Goal: Task Accomplishment & Management: Manage account settings

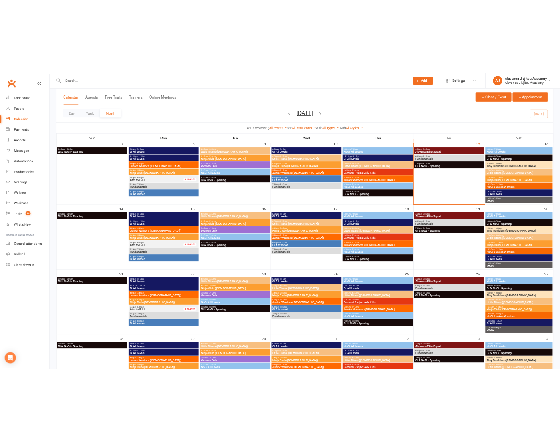
scroll to position [250, 0]
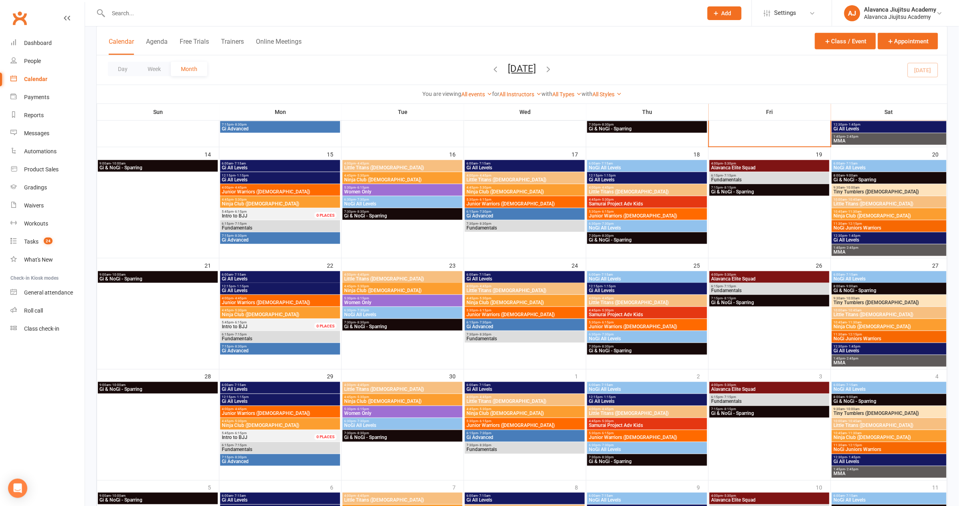
click at [45, 0] on html "Prospect Member Non-attending contact Class / event Appointment Grading event T…" at bounding box center [479, 182] width 959 height 864
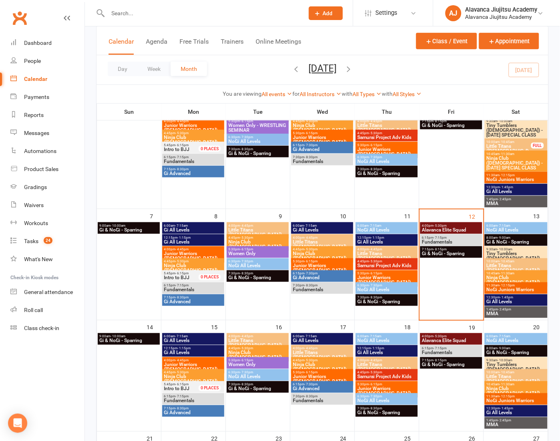
scroll to position [106, 0]
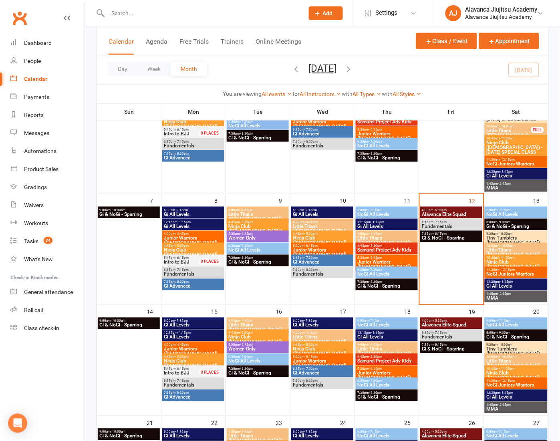
click at [435, 73] on div "Day Week Month [DATE] [DATE] Sun Mon Tue Wed Thu Fri Sat 31 01 02 03 04 05 06 0…" at bounding box center [323, 69] width 452 height 29
click at [405, 63] on div "Day Week Month [DATE] [DATE] Sun Mon Tue Wed Thu Fri Sat 31 01 02 03 04 05 06 0…" at bounding box center [323, 69] width 452 height 29
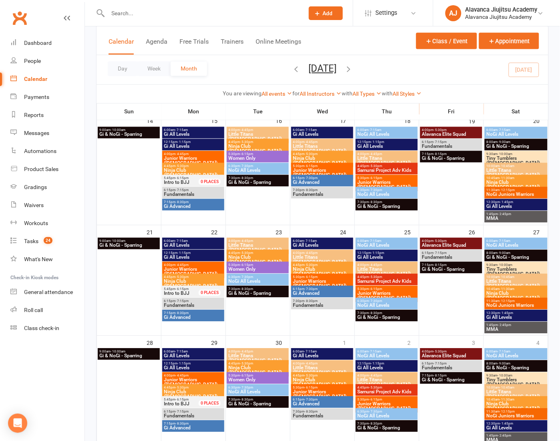
scroll to position [441, 0]
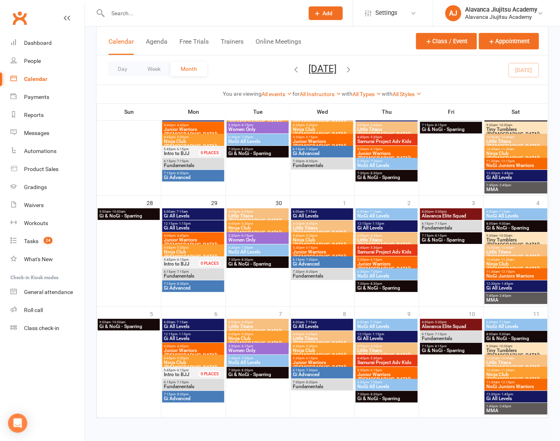
click at [354, 67] on icon "button" at bounding box center [349, 69] width 9 height 9
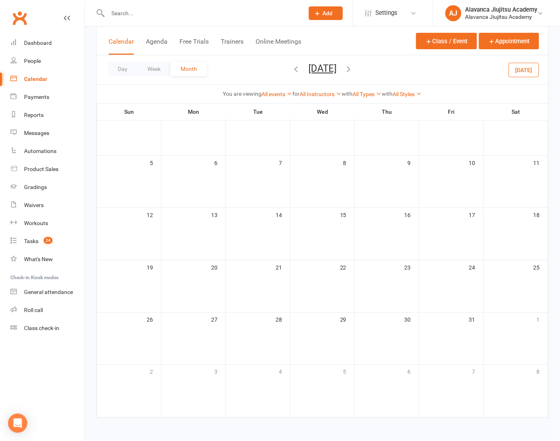
scroll to position [73, 0]
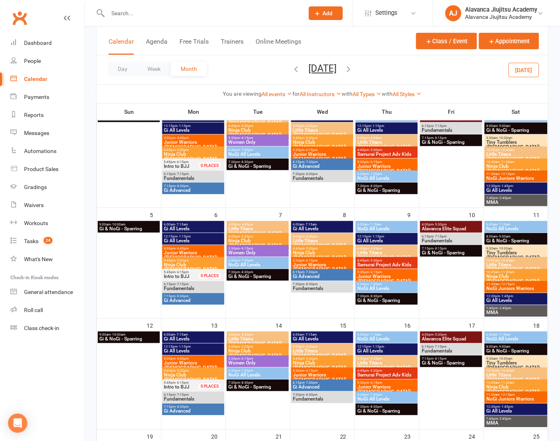
click at [292, 70] on icon "button" at bounding box center [296, 69] width 9 height 9
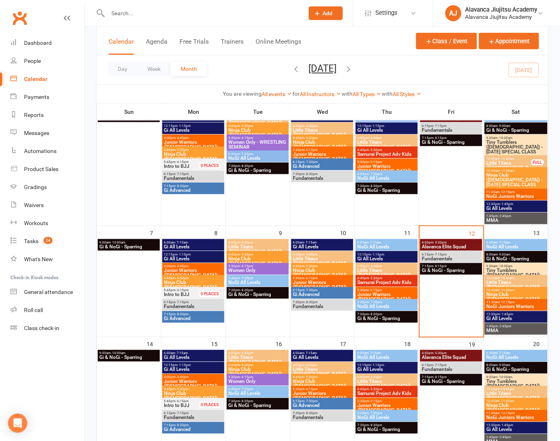
click at [455, 245] on span "Alavanca Elite Squad" at bounding box center [451, 247] width 59 height 5
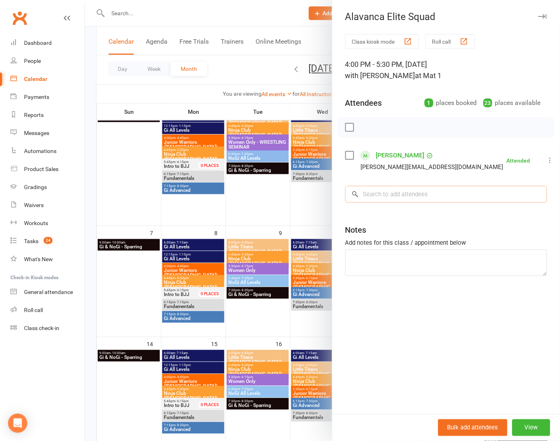
click at [465, 193] on input "search" at bounding box center [447, 194] width 202 height 17
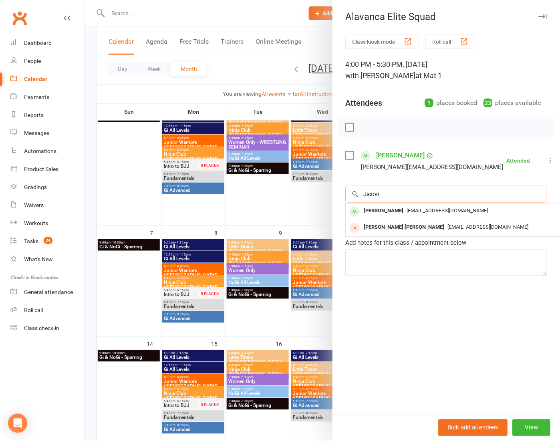
type input "Jaxon"
drag, startPoint x: 457, startPoint y: 203, endPoint x: 439, endPoint y: 208, distance: 18.3
click at [439, 208] on span "[EMAIL_ADDRESS][DOMAIN_NAME]" at bounding box center [447, 211] width 81 height 6
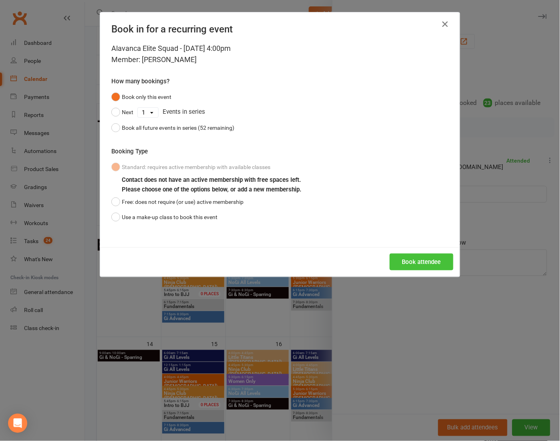
click at [409, 252] on div "Book attendee" at bounding box center [280, 262] width 360 height 30
click at [406, 265] on button "Book attendee" at bounding box center [422, 262] width 64 height 17
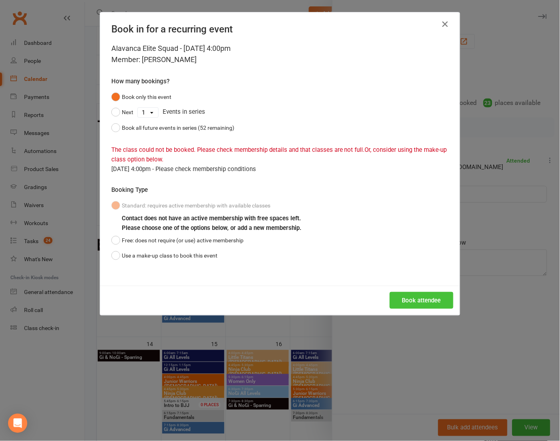
click at [415, 301] on button "Book attendee" at bounding box center [422, 300] width 64 height 17
click at [503, 336] on div "Book in for a recurring event Alavanca Elite Squad - [DATE] 4:00pm Member: [PER…" at bounding box center [280, 220] width 560 height 441
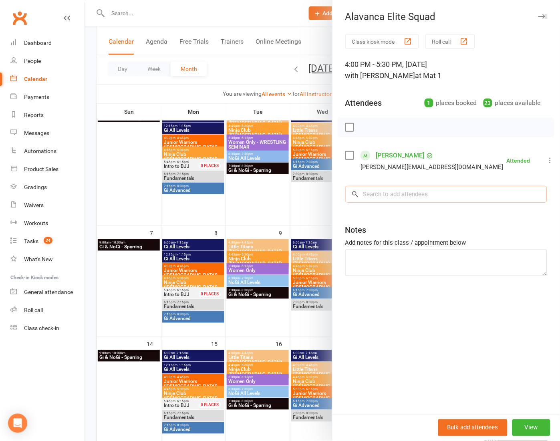
click at [412, 194] on input "search" at bounding box center [447, 194] width 202 height 17
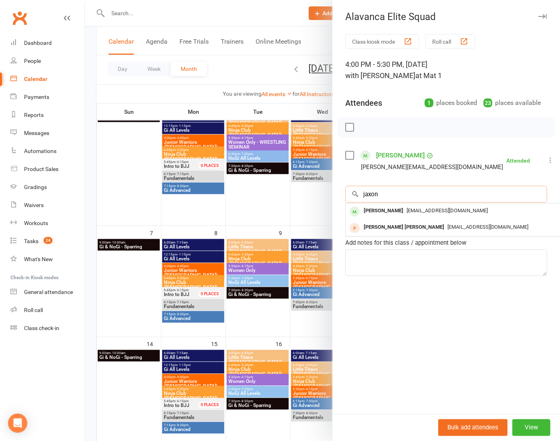
type input "Jaxon"
drag, startPoint x: 413, startPoint y: 198, endPoint x: 397, endPoint y: 220, distance: 26.7
click at [397, 220] on div "[PERSON_NAME] [PERSON_NAME] [PERSON_NAME][EMAIL_ADDRESS][DOMAIN_NAME]" at bounding box center [466, 228] width 240 height 16
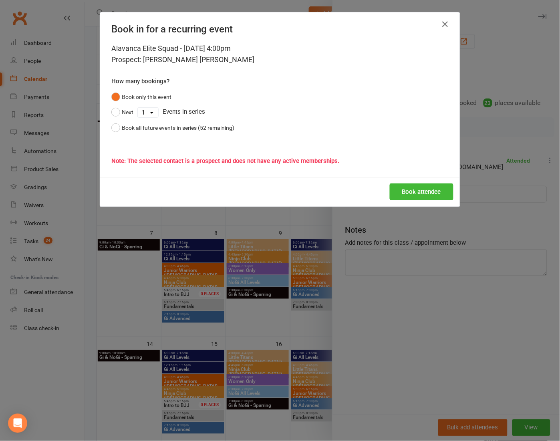
click at [514, 231] on div "Book in for a recurring event Alavanca Elite Squad - [DATE] 4:00pm Prospect: [P…" at bounding box center [280, 220] width 560 height 441
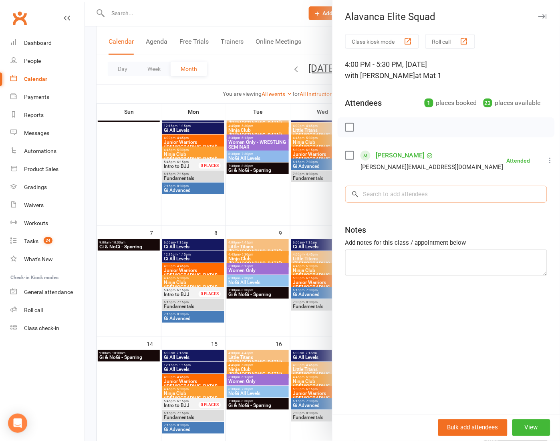
click at [464, 195] on input "search" at bounding box center [447, 194] width 202 height 17
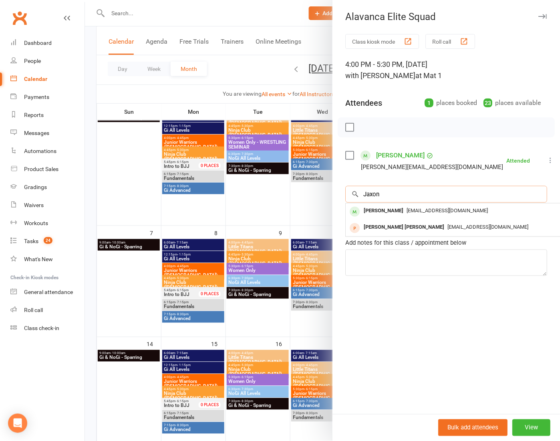
type input "Jaxon"
drag, startPoint x: 464, startPoint y: 196, endPoint x: 409, endPoint y: 210, distance: 56.3
click at [409, 210] on span "[EMAIL_ADDRESS][DOMAIN_NAME]" at bounding box center [447, 211] width 81 height 6
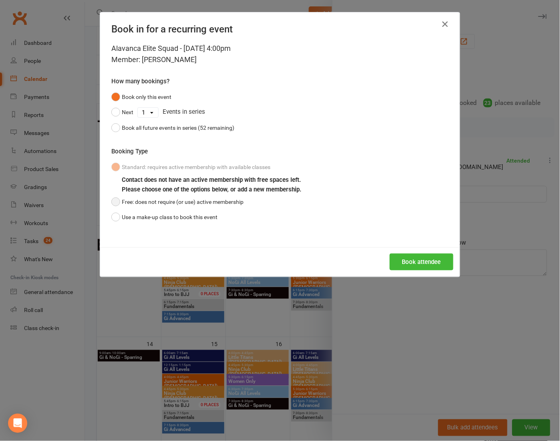
drag, startPoint x: 192, startPoint y: 218, endPoint x: 193, endPoint y: 201, distance: 17.7
click at [193, 201] on div "Standard: requires active membership with available classes Contact does not ha…" at bounding box center [280, 192] width 338 height 65
click at [193, 201] on button "Free: does not require (or use) active membership" at bounding box center [177, 201] width 132 height 15
click at [397, 259] on button "Book attendee" at bounding box center [422, 262] width 64 height 17
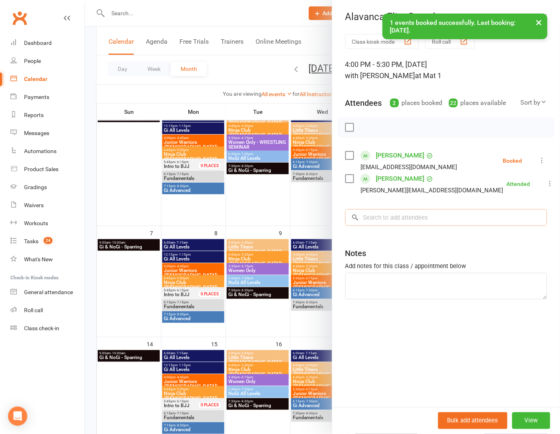
click at [398, 218] on input "search" at bounding box center [447, 217] width 202 height 17
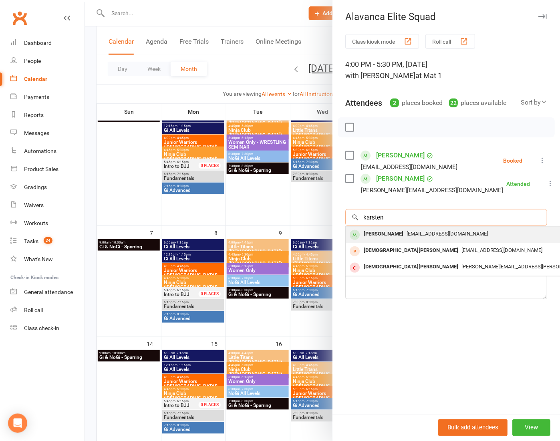
type input "karsten"
click at [402, 237] on div "[PERSON_NAME]" at bounding box center [384, 235] width 46 height 12
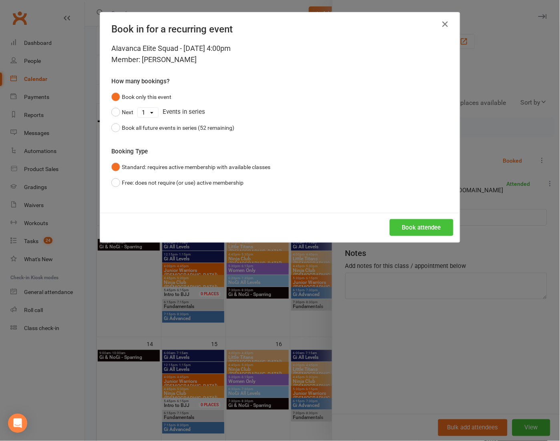
click at [408, 219] on button "Book attendee" at bounding box center [422, 227] width 64 height 17
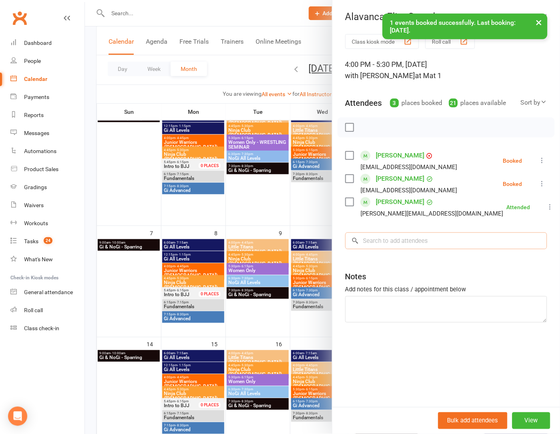
click at [409, 235] on input "search" at bounding box center [447, 241] width 202 height 17
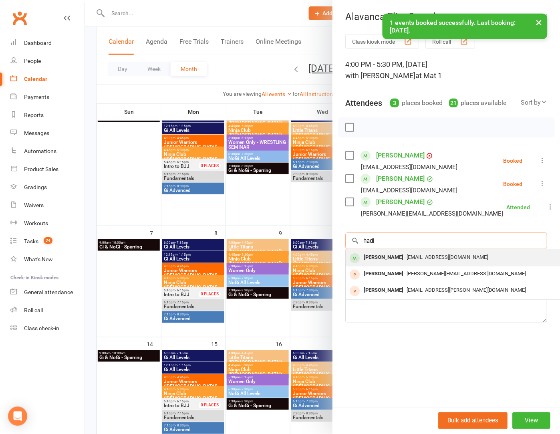
type input "hadi"
click at [403, 252] on div "[EMAIL_ADDRESS][DOMAIN_NAME]" at bounding box center [465, 258] width 233 height 12
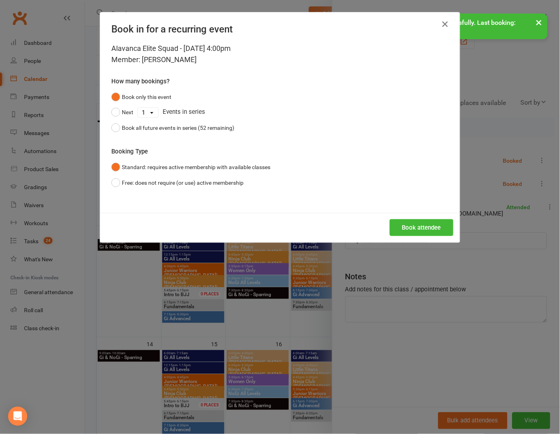
drag, startPoint x: 418, startPoint y: 224, endPoint x: 409, endPoint y: 233, distance: 12.8
click at [418, 224] on button "Book attendee" at bounding box center [422, 227] width 64 height 17
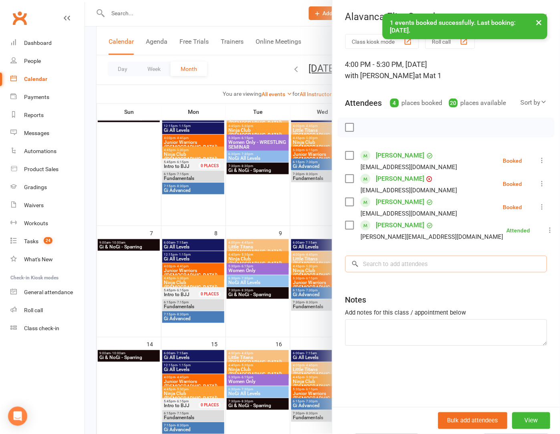
click at [392, 264] on input "search" at bounding box center [447, 264] width 202 height 17
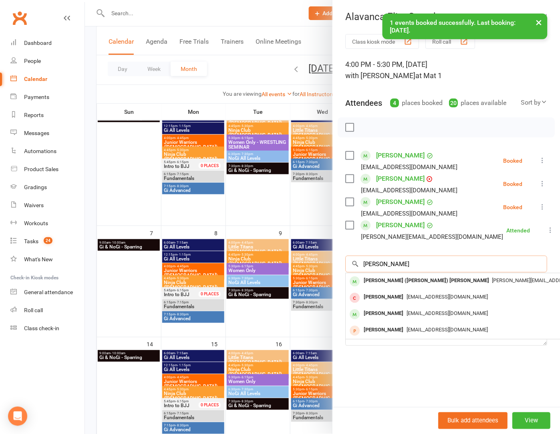
type input "[PERSON_NAME]"
drag, startPoint x: 391, startPoint y: 264, endPoint x: 403, endPoint y: 281, distance: 20.5
click at [403, 281] on div "[PERSON_NAME] ([PERSON_NAME]) [PERSON_NAME]" at bounding box center [427, 281] width 132 height 12
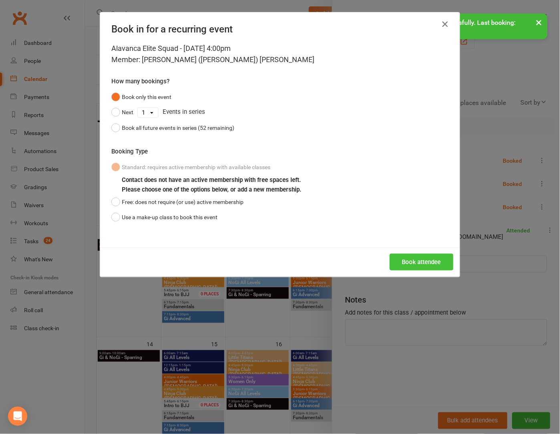
click at [401, 260] on button "Book attendee" at bounding box center [422, 262] width 64 height 17
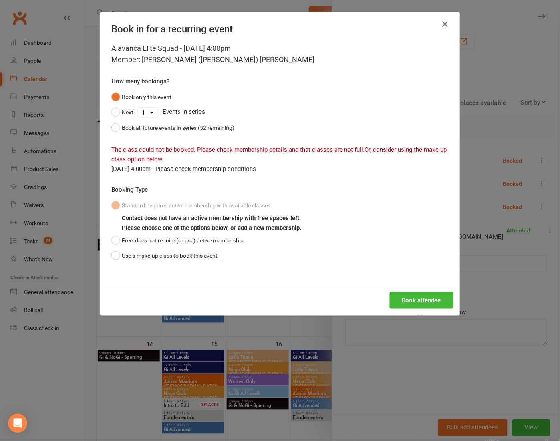
click at [497, 295] on div "Book in for a recurring event Alavanca Elite Squad - [DATE] 4:00pm Member: [PER…" at bounding box center [280, 220] width 560 height 441
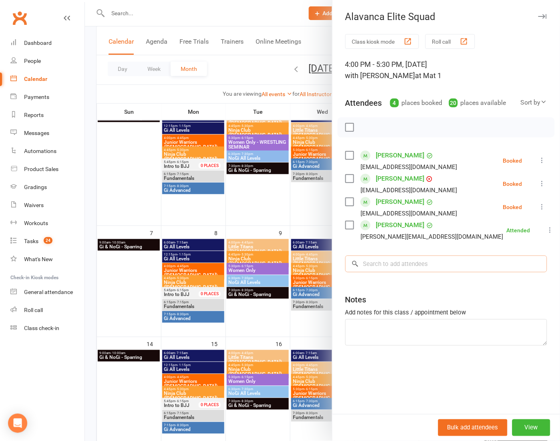
click at [472, 271] on input "search" at bounding box center [447, 264] width 202 height 17
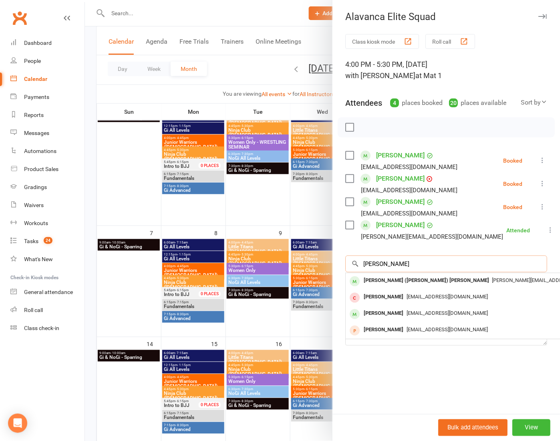
type input "[PERSON_NAME]"
drag, startPoint x: 467, startPoint y: 277, endPoint x: 455, endPoint y: 279, distance: 11.9
click at [493, 279] on span "[PERSON_NAME][EMAIL_ADDRESS][DOMAIN_NAME]" at bounding box center [553, 280] width 120 height 6
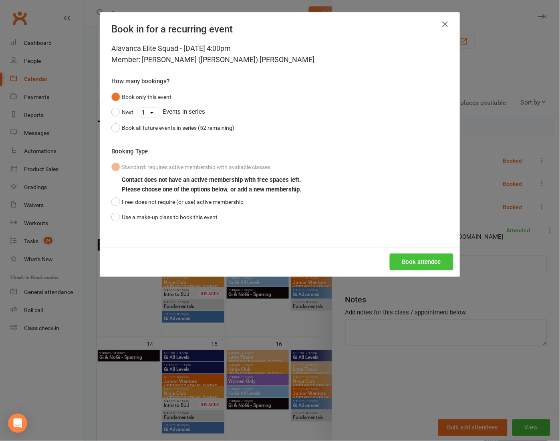
click at [431, 266] on button "Book attendee" at bounding box center [422, 262] width 64 height 17
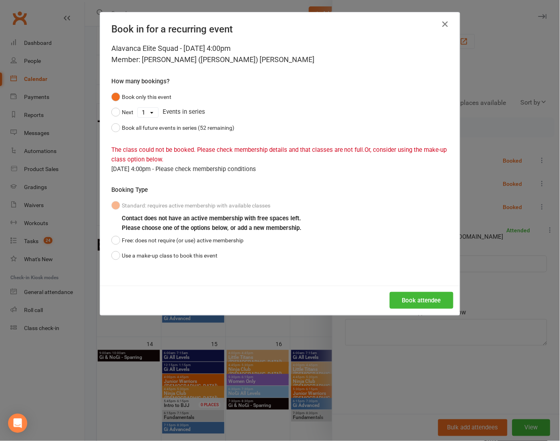
click at [538, 273] on div "Book in for a recurring event Alavanca Elite Squad - [DATE] 4:00pm Member: [PER…" at bounding box center [280, 220] width 560 height 441
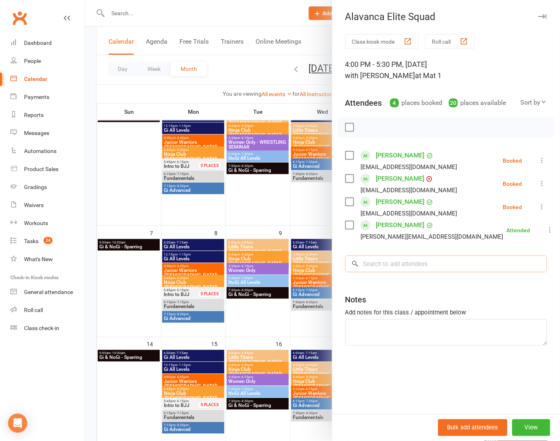
click at [412, 256] on input "search" at bounding box center [447, 264] width 202 height 17
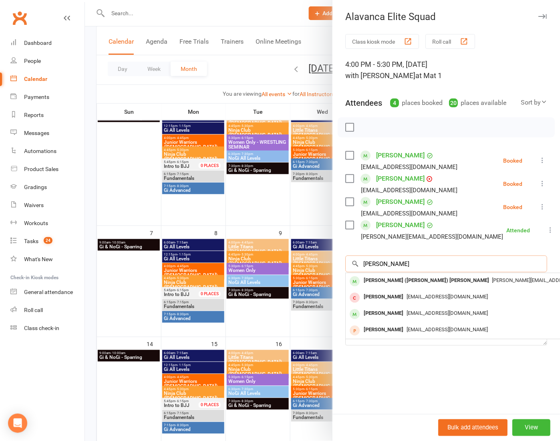
type input "[PERSON_NAME]"
drag, startPoint x: 417, startPoint y: 261, endPoint x: 407, endPoint y: 281, distance: 23.5
click at [407, 281] on div "[PERSON_NAME] ([PERSON_NAME]) [PERSON_NAME]" at bounding box center [427, 281] width 132 height 12
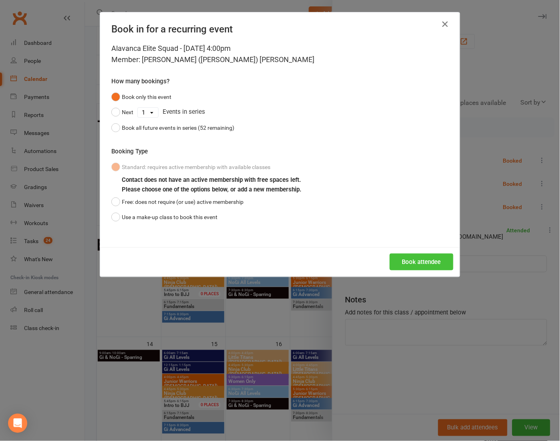
click at [404, 262] on button "Book attendee" at bounding box center [422, 262] width 64 height 17
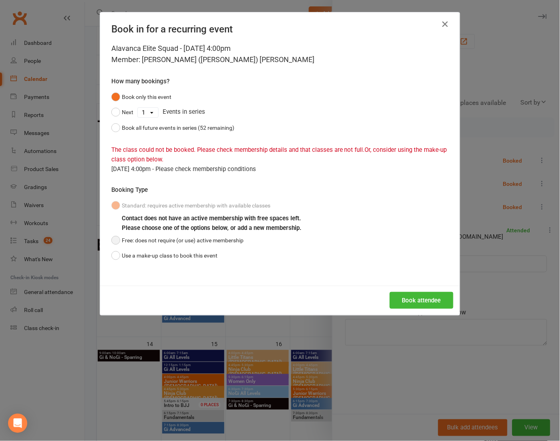
click at [180, 239] on button "Free: does not require (or use) active membership" at bounding box center [177, 240] width 132 height 15
click at [398, 299] on button "Book attendee" at bounding box center [422, 300] width 64 height 17
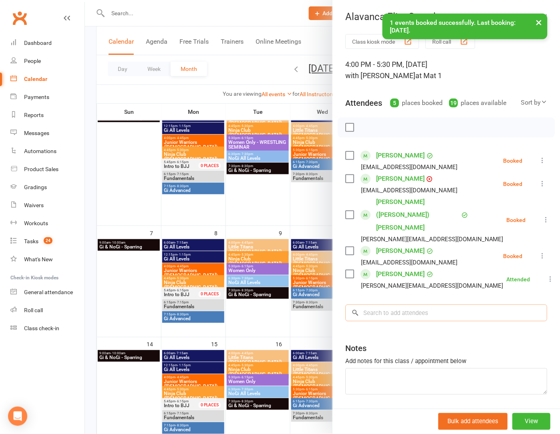
click at [389, 305] on input "search" at bounding box center [447, 313] width 202 height 17
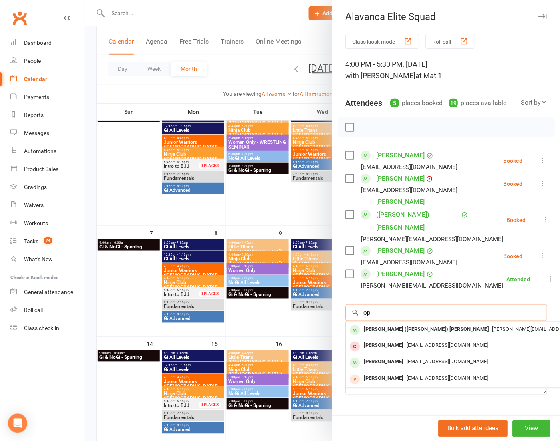
type input "o"
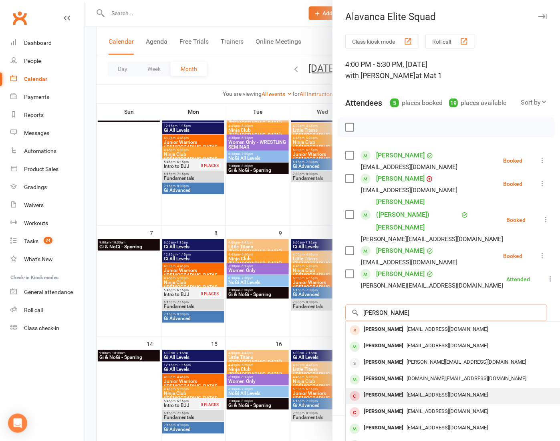
scroll to position [2, 0]
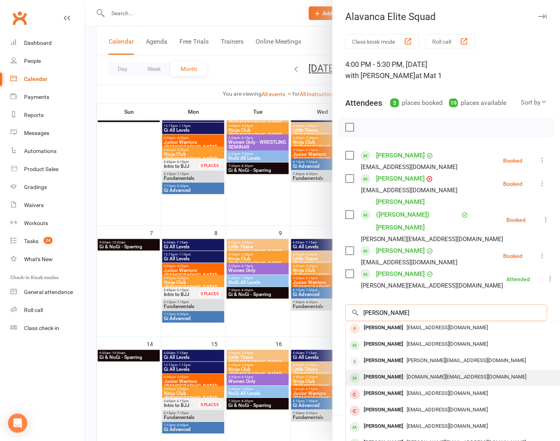
type input "[PERSON_NAME]"
click at [443, 374] on span "[DOMAIN_NAME][EMAIL_ADDRESS][DOMAIN_NAME]" at bounding box center [467, 377] width 120 height 6
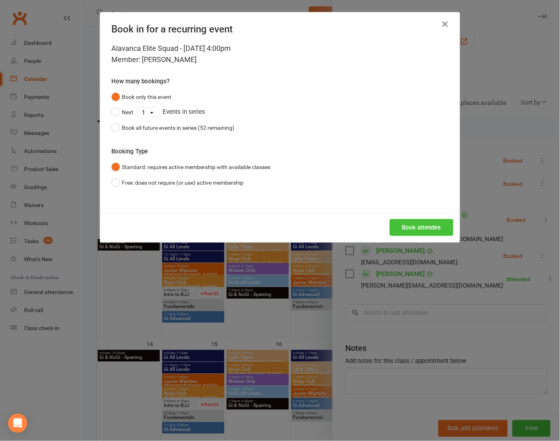
click at [407, 228] on button "Book attendee" at bounding box center [422, 227] width 64 height 17
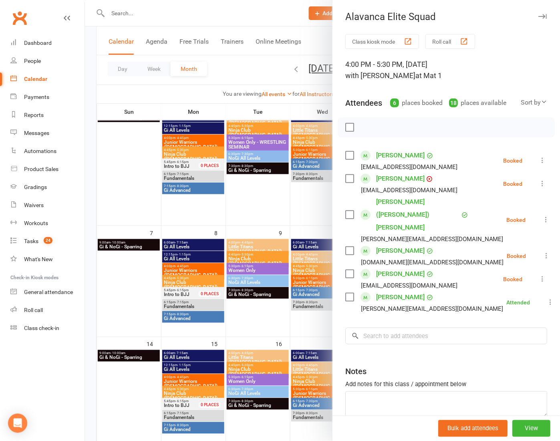
click at [466, 128] on div at bounding box center [446, 127] width 217 height 20
click at [456, 328] on input "search" at bounding box center [447, 336] width 202 height 17
click at [391, 328] on input "search" at bounding box center [447, 336] width 202 height 17
click at [440, 328] on input "search" at bounding box center [447, 336] width 202 height 17
click at [434, 328] on input "search" at bounding box center [447, 336] width 202 height 17
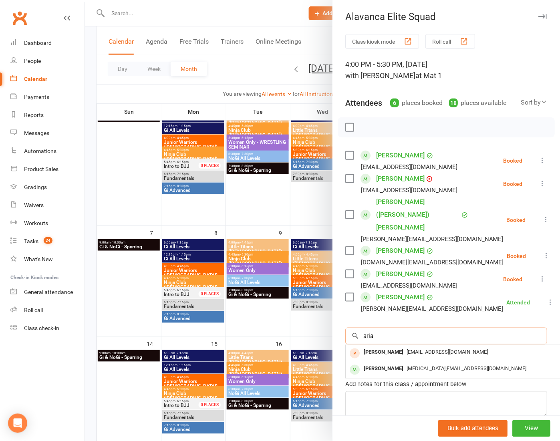
scroll to position [0, 0]
type input "aria"
click at [425, 366] on span "[MEDICAL_DATA][EMAIL_ADDRESS][DOMAIN_NAME]" at bounding box center [467, 369] width 120 height 6
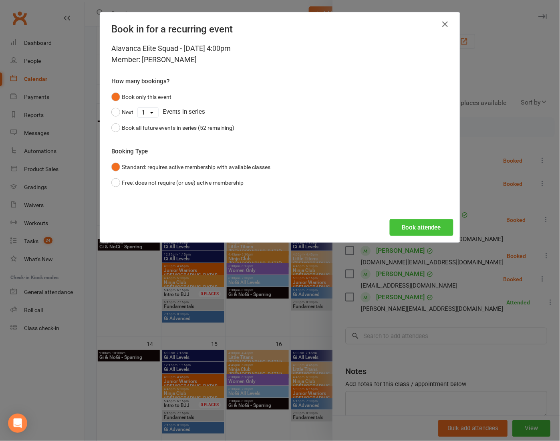
click at [445, 220] on button "Book attendee" at bounding box center [422, 227] width 64 height 17
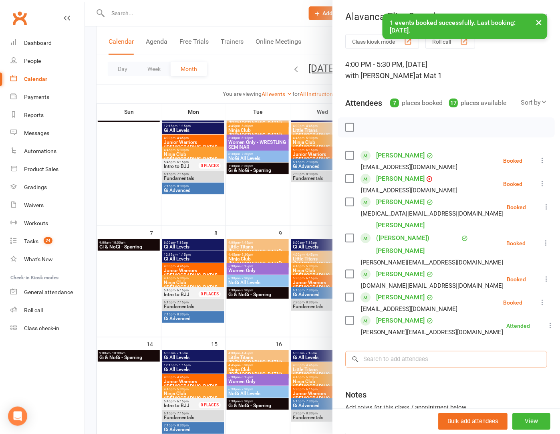
click at [438, 351] on input "search" at bounding box center [447, 359] width 202 height 17
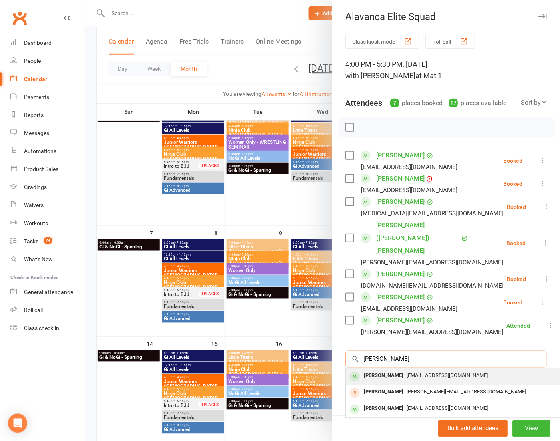
type input "[PERSON_NAME]"
click at [453, 370] on div "[EMAIL_ADDRESS][DOMAIN_NAME]" at bounding box center [465, 376] width 233 height 12
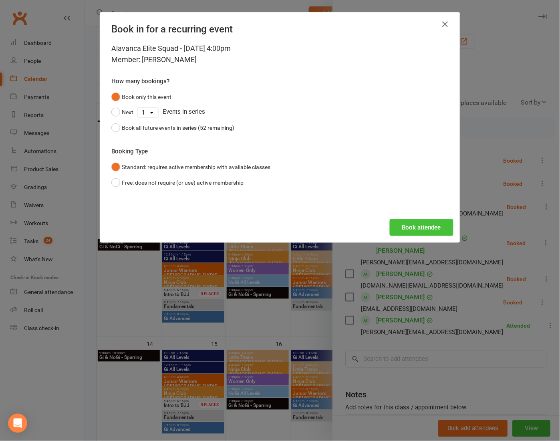
click at [400, 225] on button "Book attendee" at bounding box center [422, 227] width 64 height 17
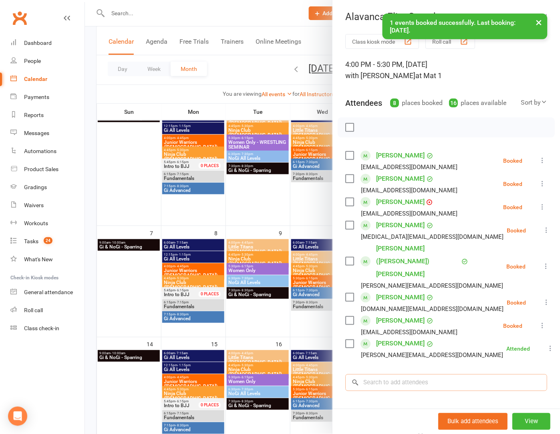
click at [407, 374] on input "search" at bounding box center [447, 382] width 202 height 17
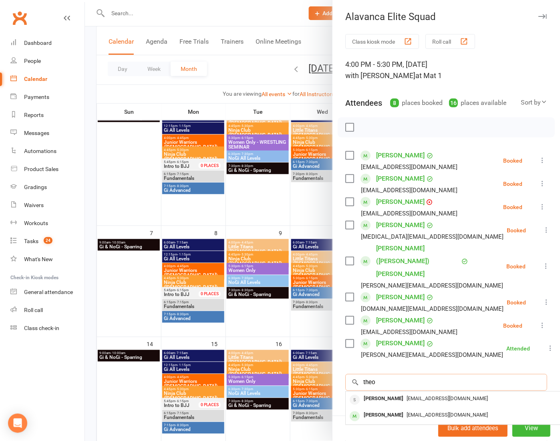
type input "Theo"
drag, startPoint x: 410, startPoint y: 344, endPoint x: 395, endPoint y: 389, distance: 47.7
click at [395, 410] on div "[PERSON_NAME]" at bounding box center [384, 416] width 46 height 12
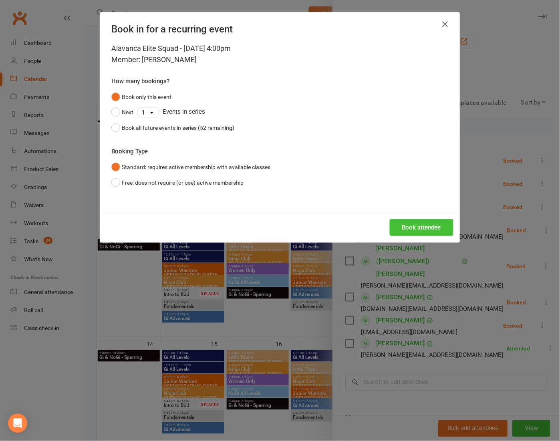
click at [423, 231] on button "Book attendee" at bounding box center [422, 227] width 64 height 17
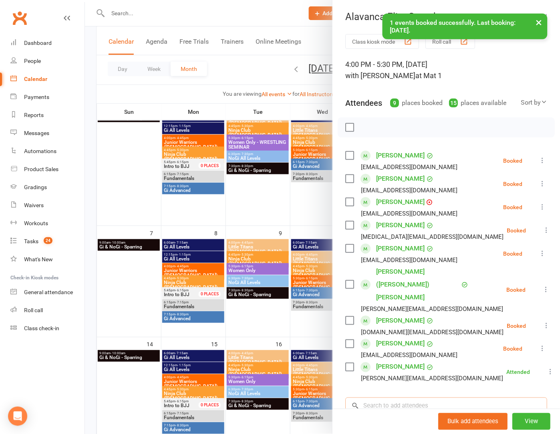
click at [417, 398] on input "search" at bounding box center [447, 406] width 202 height 17
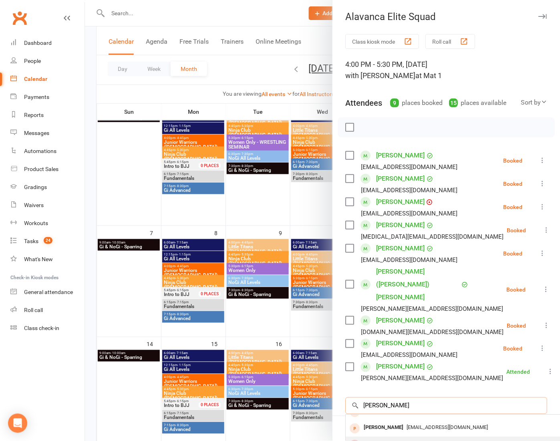
scroll to position [15, 0]
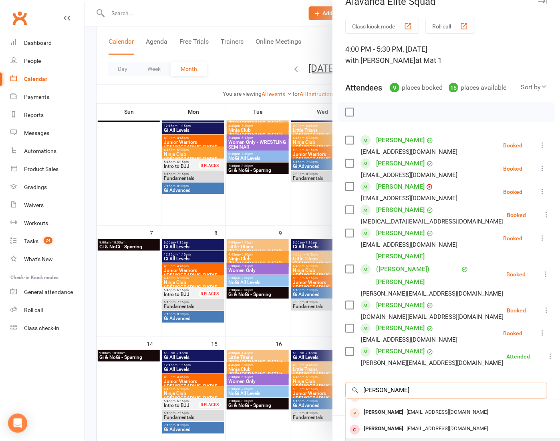
type input "[PERSON_NAME]"
click at [412, 440] on div "[EMAIL_ADDRESS][DOMAIN_NAME]" at bounding box center [465, 446] width 233 height 12
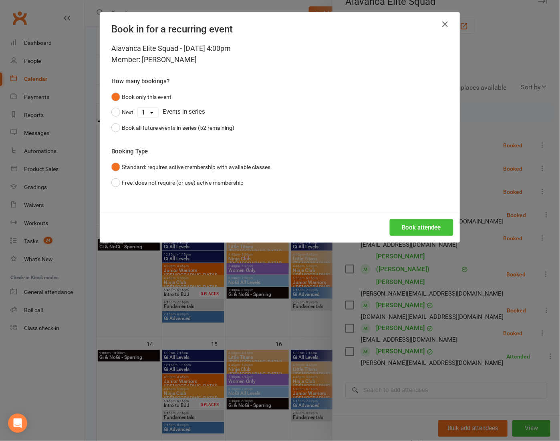
click at [427, 229] on button "Book attendee" at bounding box center [422, 227] width 64 height 17
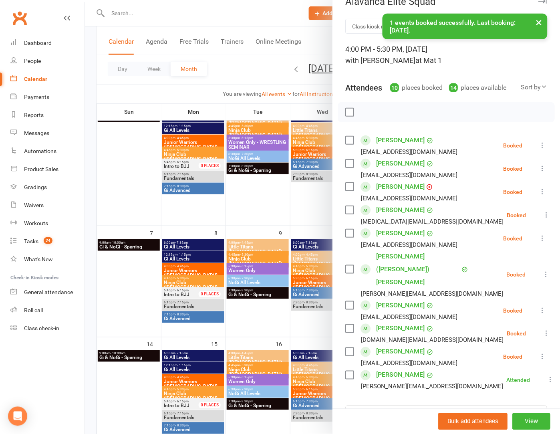
click at [352, 111] on div at bounding box center [446, 112] width 217 height 20
click at [350, 110] on label at bounding box center [350, 112] width 8 height 8
click at [363, 108] on icon "button" at bounding box center [367, 112] width 9 height 9
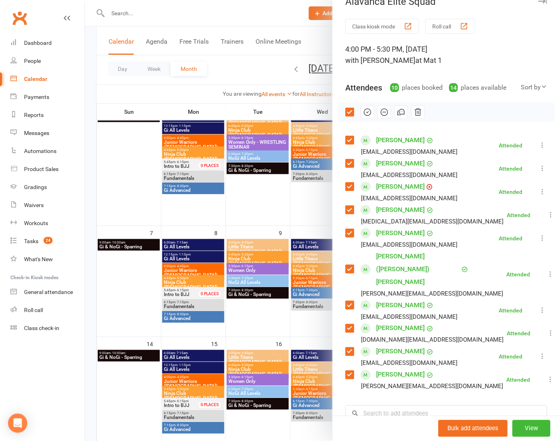
click at [248, 73] on div at bounding box center [322, 220] width 475 height 441
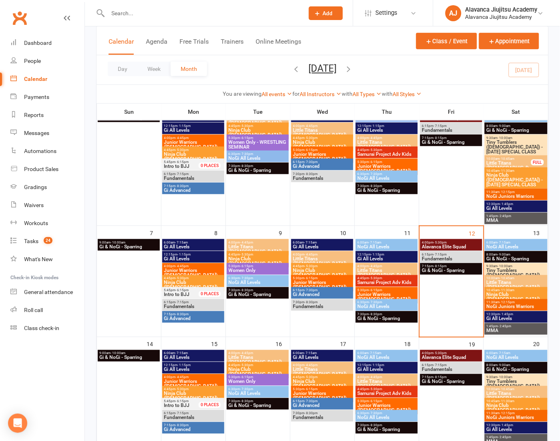
click at [354, 71] on icon "button" at bounding box center [349, 69] width 9 height 9
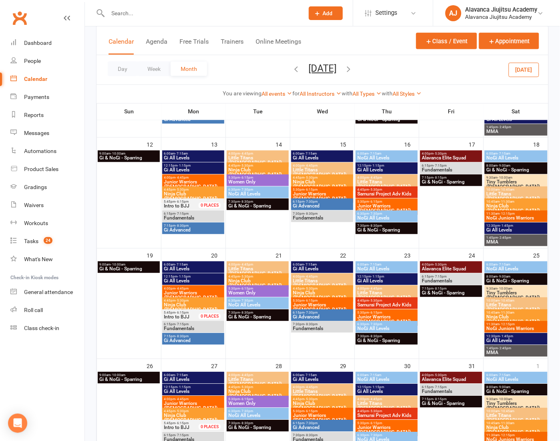
scroll to position [334, 0]
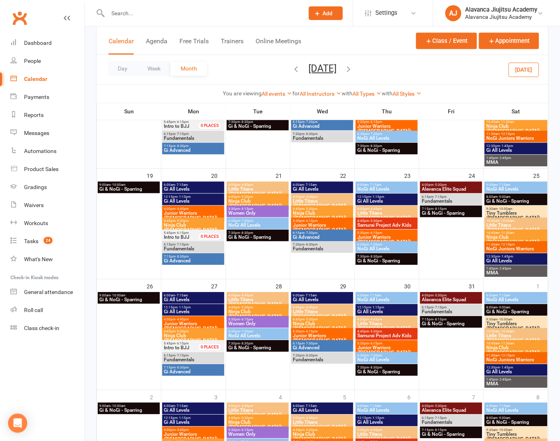
click at [354, 66] on icon "button" at bounding box center [349, 69] width 9 height 9
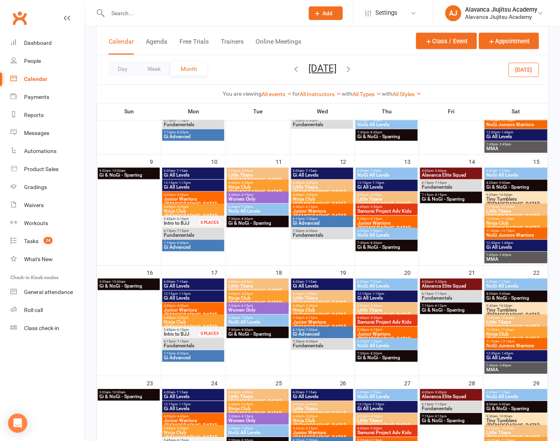
scroll to position [317, 0]
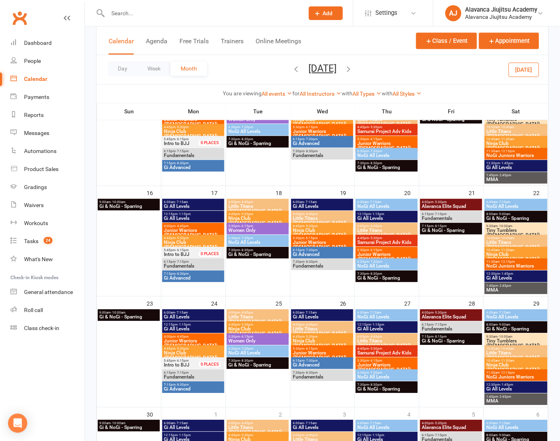
click at [522, 397] on span "1:45pm - 2:45pm" at bounding box center [517, 398] width 60 height 4
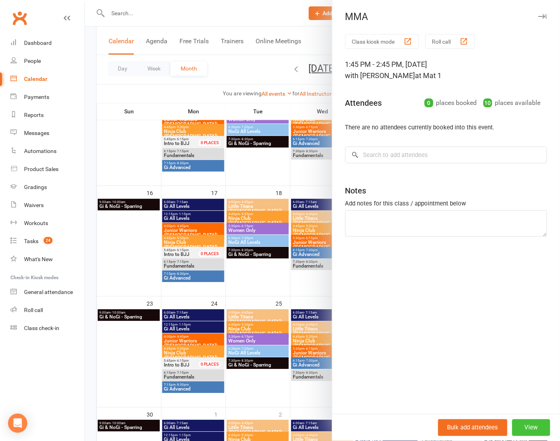
click at [538, 424] on button "View" at bounding box center [532, 428] width 38 height 17
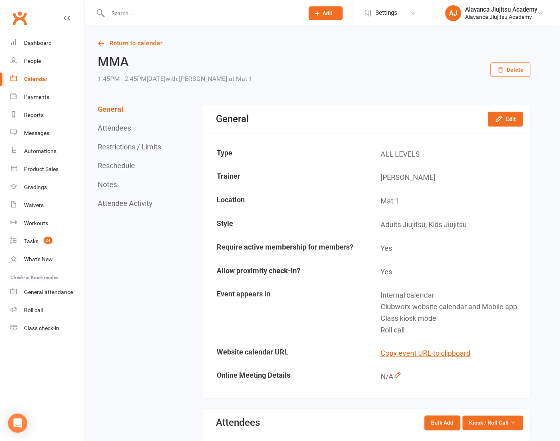
click at [126, 60] on h2 "MMA" at bounding box center [175, 62] width 155 height 14
click at [500, 118] on icon "button" at bounding box center [500, 119] width 8 height 8
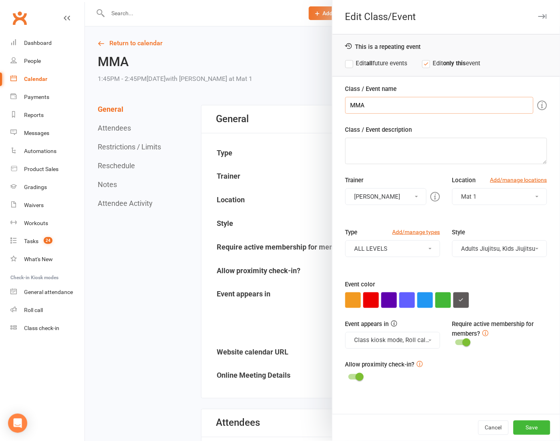
click at [380, 103] on input "MMA" at bounding box center [440, 105] width 188 height 17
click at [357, 101] on input "CANCELELD CLASS MMA" at bounding box center [440, 105] width 188 height 17
click at [434, 103] on input "CANCELLED CLASS MMA" at bounding box center [440, 105] width 188 height 17
click at [401, 103] on input "CANCELLED CLASS MMA" at bounding box center [440, 105] width 188 height 17
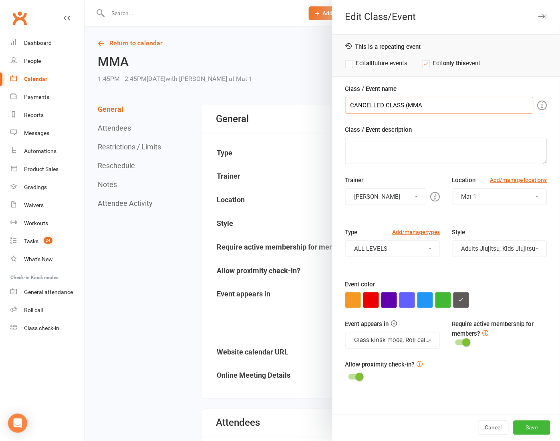
click at [481, 107] on input "CANCELLED CLASS (MMA" at bounding box center [440, 105] width 188 height 17
type input "CANCELLED CLASS (MMA)"
click at [473, 151] on textarea "Class / Event description" at bounding box center [447, 151] width 202 height 26
type textarea "A"
click at [488, 427] on button "Cancel" at bounding box center [494, 428] width 30 height 14
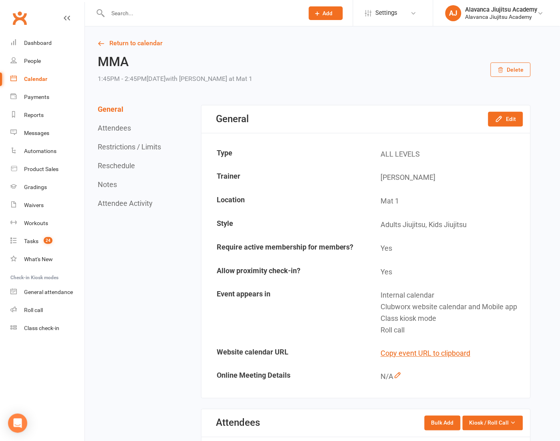
click at [523, 66] on button "Delete" at bounding box center [511, 70] width 40 height 14
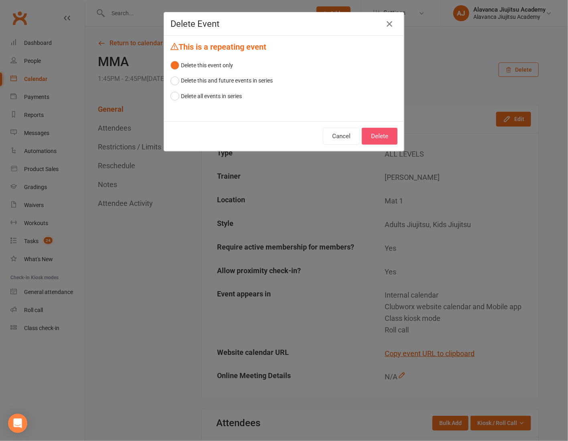
click at [378, 133] on button "Delete" at bounding box center [380, 136] width 36 height 17
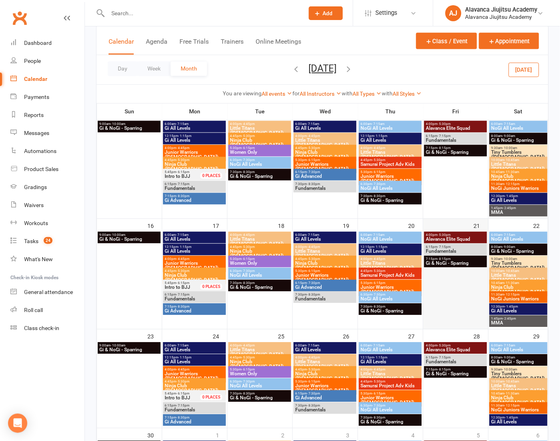
scroll to position [303, 0]
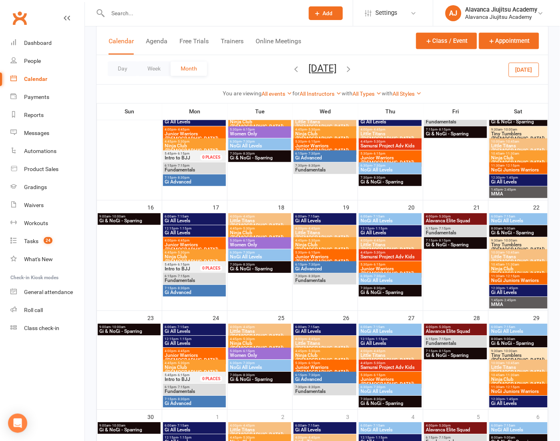
click at [511, 404] on span "Gi All Levels" at bounding box center [519, 404] width 55 height 5
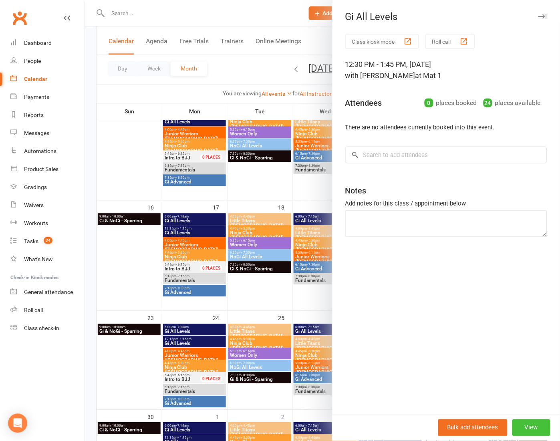
click at [524, 435] on button "View" at bounding box center [532, 428] width 38 height 17
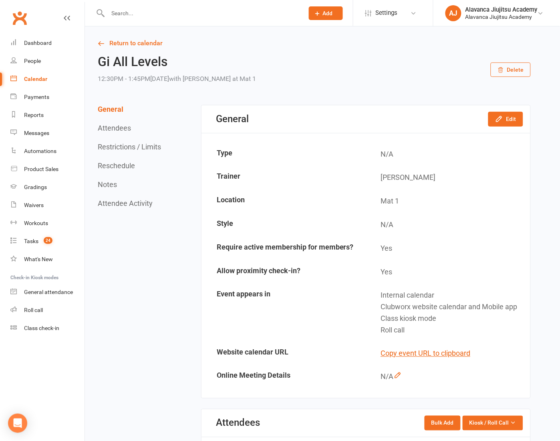
click at [514, 65] on button "Delete" at bounding box center [511, 70] width 40 height 14
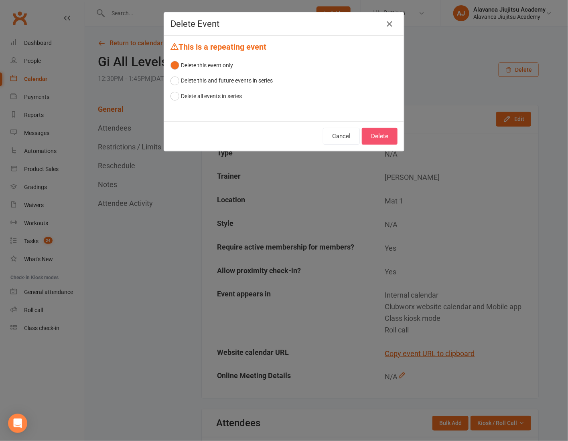
click at [381, 140] on button "Delete" at bounding box center [380, 136] width 36 height 17
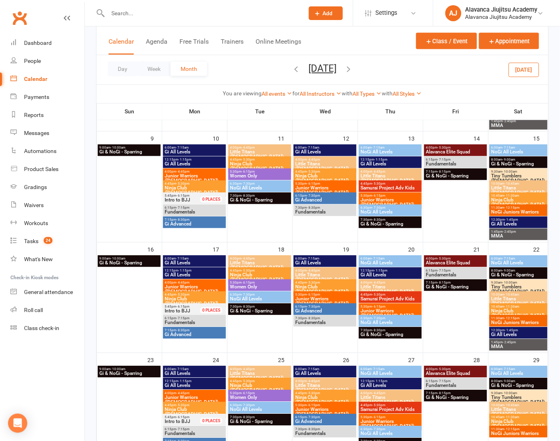
scroll to position [334, 0]
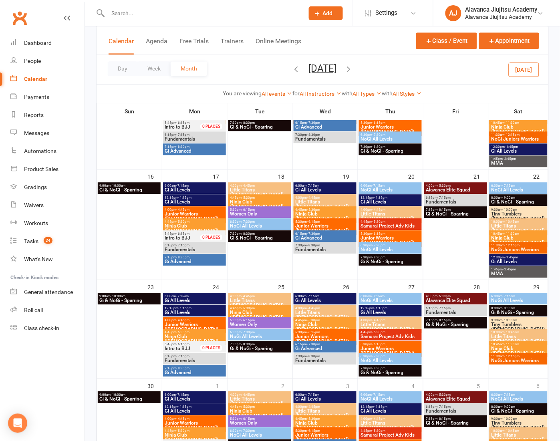
click at [520, 370] on div at bounding box center [519, 337] width 58 height 84
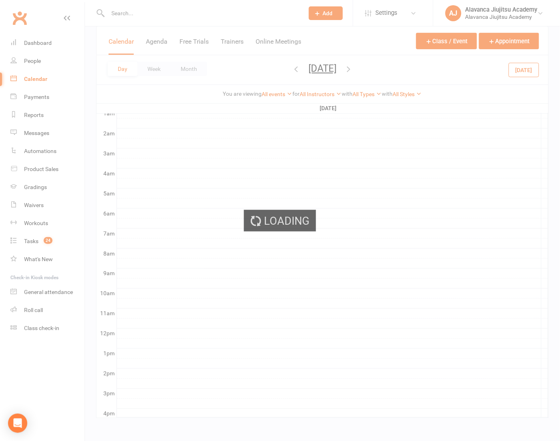
scroll to position [0, 0]
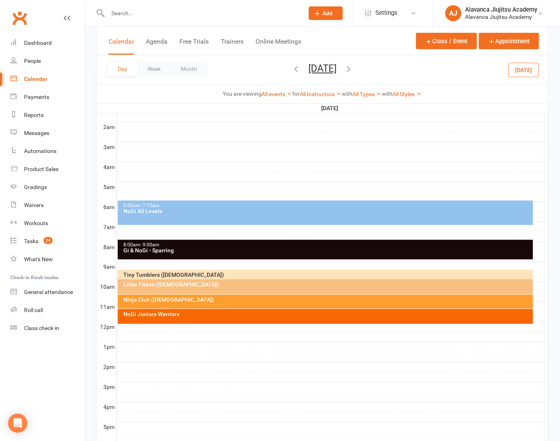
click at [153, 327] on div at bounding box center [333, 328] width 432 height 10
click at [155, 319] on button "Add Event" at bounding box center [147, 319] width 27 height 10
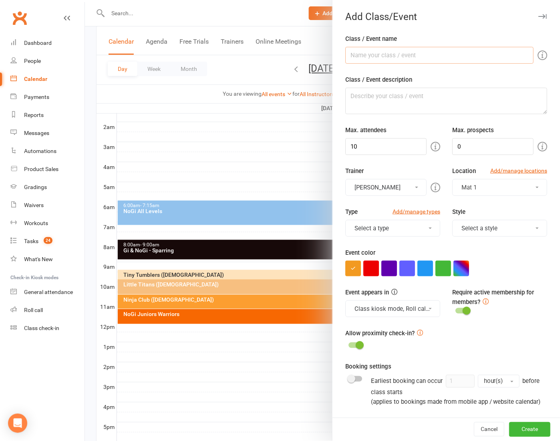
click at [435, 49] on input "Class / Event name" at bounding box center [440, 55] width 188 height 17
type input "Adults Grading Day 2025"
click at [404, 111] on textarea "Class / Event description" at bounding box center [447, 101] width 202 height 26
type textarea "End of the year Adults Grading Day"
click at [458, 272] on button "button" at bounding box center [462, 269] width 16 height 16
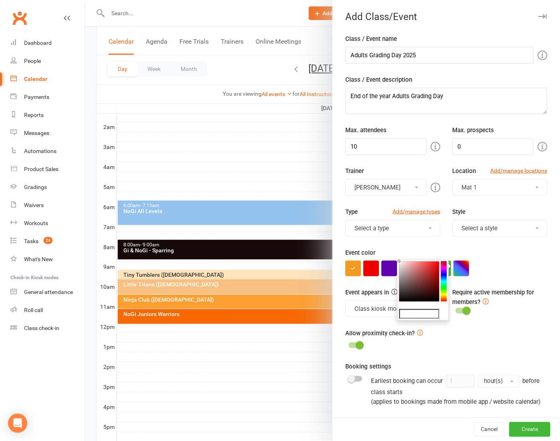
click at [443, 295] on colorpicker-hue at bounding box center [444, 282] width 6 height 40
drag, startPoint x: 444, startPoint y: 293, endPoint x: 451, endPoint y: 296, distance: 7.0
click at [451, 296] on body "Prospect Member Non-attending contact Class / event Appointment Grading event T…" at bounding box center [280, 245] width 560 height 648
click at [436, 264] on colorpicker-saturation at bounding box center [420, 282] width 40 height 40
click at [436, 268] on colorpicker-saturation at bounding box center [420, 282] width 40 height 40
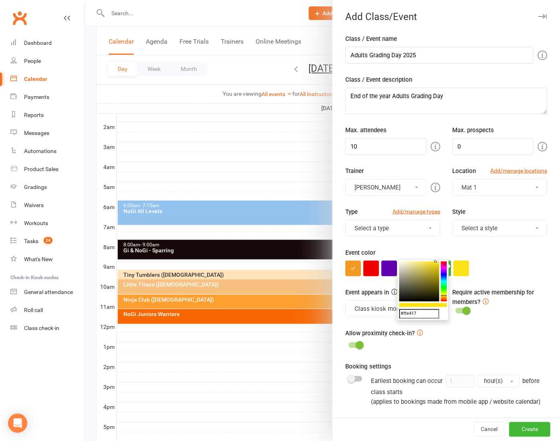
type input "#ffe415"
drag, startPoint x: 436, startPoint y: 268, endPoint x: 437, endPoint y: 260, distance: 7.6
click at [437, 260] on icon at bounding box center [436, 261] width 3 height 3
click at [512, 258] on div "Event color" at bounding box center [447, 262] width 202 height 28
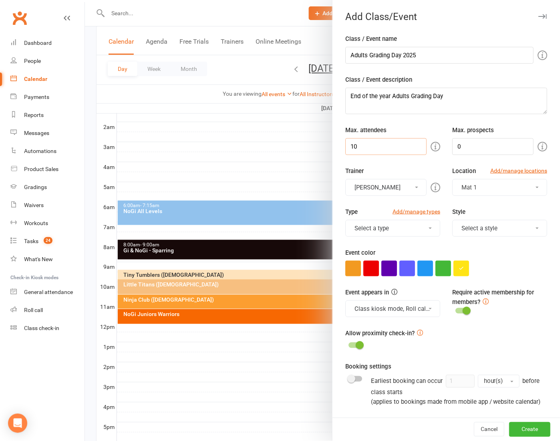
click at [376, 142] on input "10" at bounding box center [386, 146] width 81 height 17
type input "2"
type input "30"
click at [511, 261] on div at bounding box center [447, 269] width 202 height 16
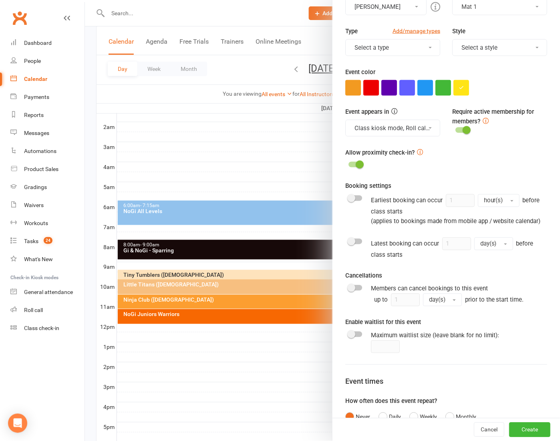
scroll to position [247, 0]
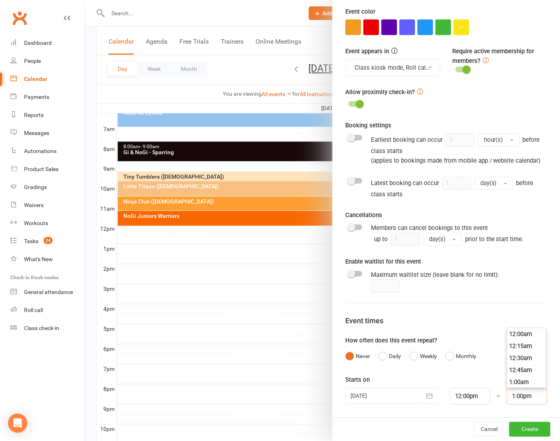
click at [524, 397] on input "1:00pm" at bounding box center [527, 396] width 40 height 17
type input "2:00pm"
click at [511, 342] on li "2:00pm" at bounding box center [527, 348] width 38 height 12
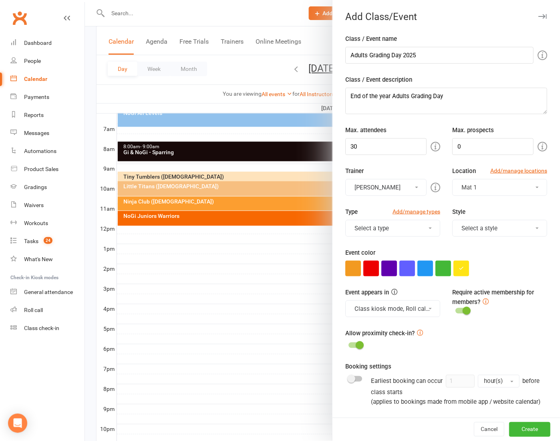
scroll to position [61, 0]
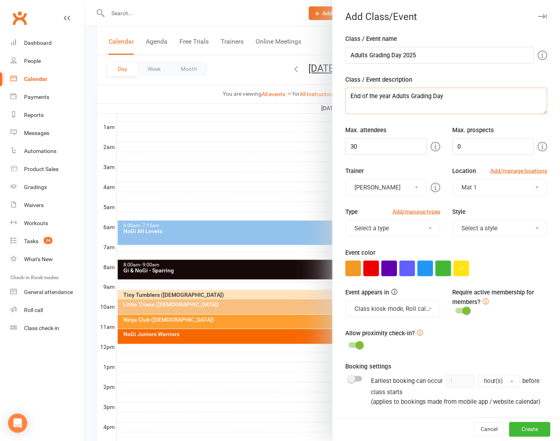
click at [458, 98] on textarea "End of the year Adults Grading Day" at bounding box center [447, 101] width 202 height 26
click at [429, 51] on input "Adults Grading Day 2025" at bounding box center [440, 55] width 188 height 17
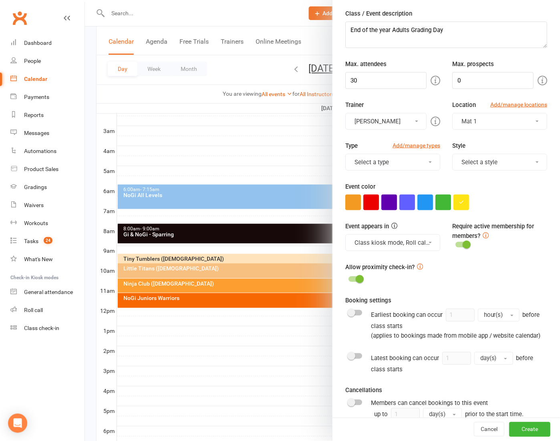
scroll to position [247, 0]
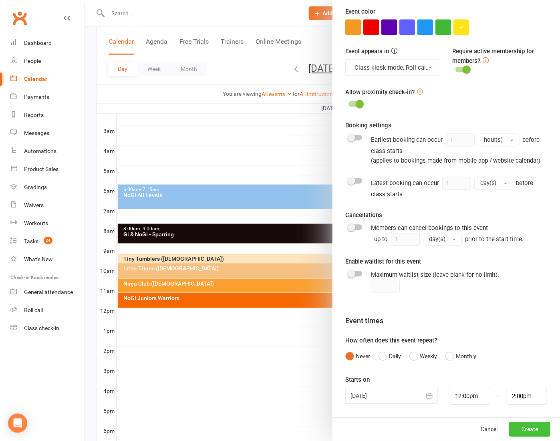
click at [520, 431] on button "Create" at bounding box center [530, 430] width 41 height 14
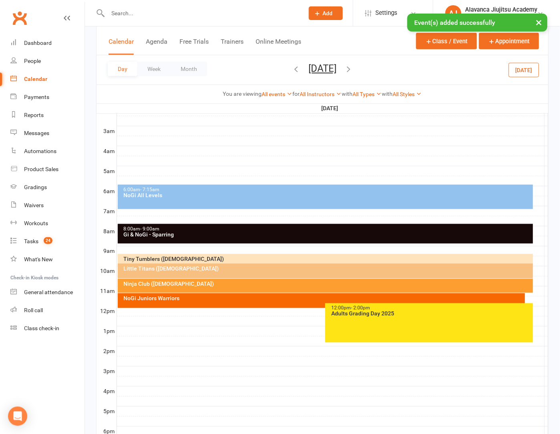
drag, startPoint x: 397, startPoint y: 325, endPoint x: 392, endPoint y: 342, distance: 17.0
click at [392, 342] on div "6:00am - 7:15am NoGi All Levels 8:00am - 9:00am Gi & NoGi - Sparring Tiny Tumbl…" at bounding box center [323, 306] width 452 height 481
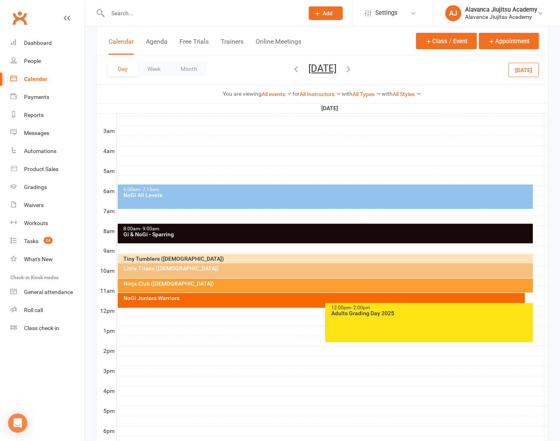
click at [188, 303] on div "NoGi Juniors Warriors" at bounding box center [322, 300] width 408 height 15
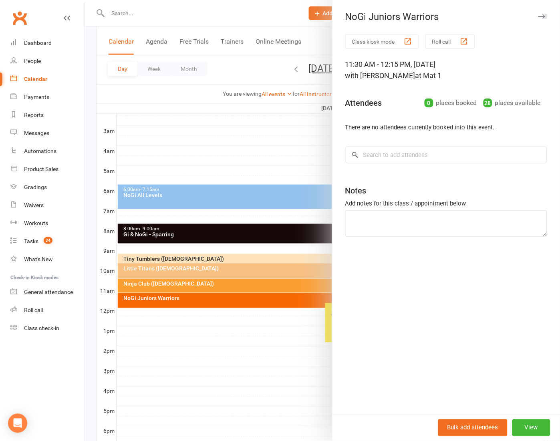
click at [212, 368] on div at bounding box center [322, 220] width 475 height 441
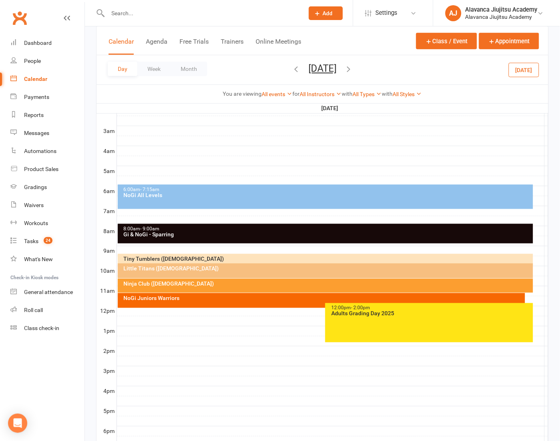
click at [378, 347] on div at bounding box center [333, 352] width 432 height 10
click at [376, 322] on div "Add Appointment Add Event" at bounding box center [382, 332] width 58 height 26
click at [340, 319] on div "12:00pm - 2:00pm Adults Grading Day 2025" at bounding box center [430, 322] width 208 height 39
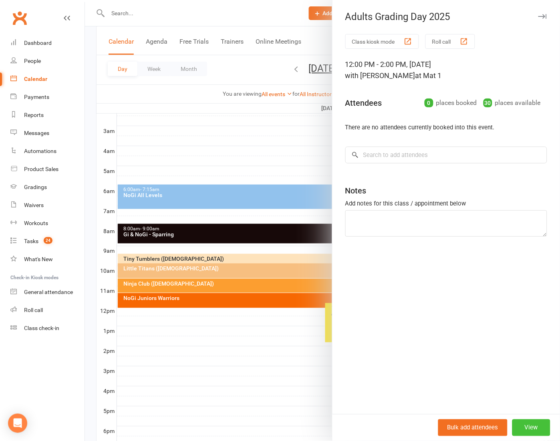
click at [530, 424] on button "View" at bounding box center [532, 428] width 38 height 17
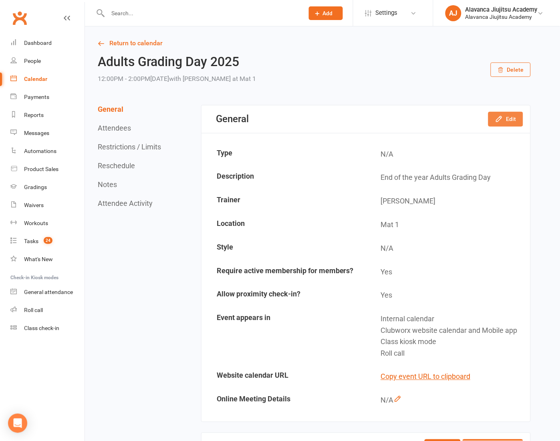
click at [504, 119] on button "Edit" at bounding box center [506, 119] width 35 height 14
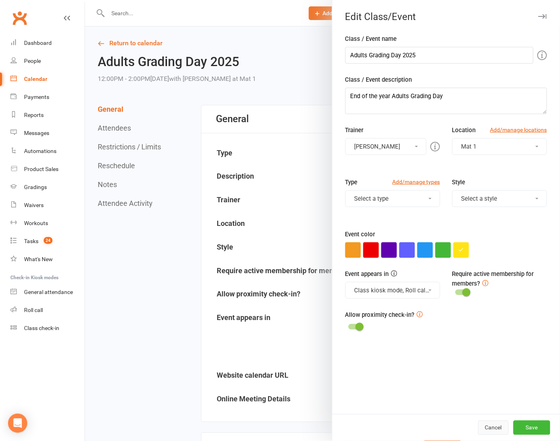
click at [483, 425] on button "Cancel" at bounding box center [494, 428] width 30 height 14
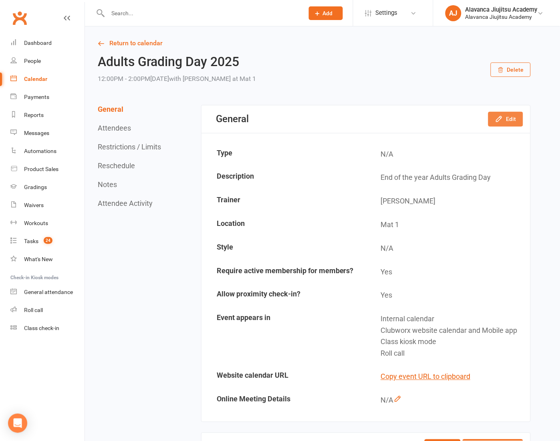
click at [512, 114] on button "Edit" at bounding box center [506, 119] width 35 height 14
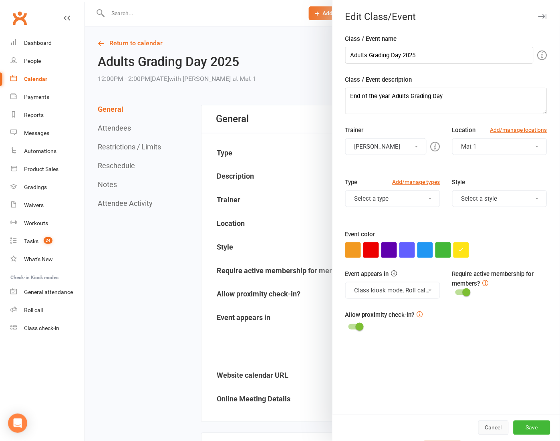
click at [495, 427] on button "Cancel" at bounding box center [494, 428] width 30 height 14
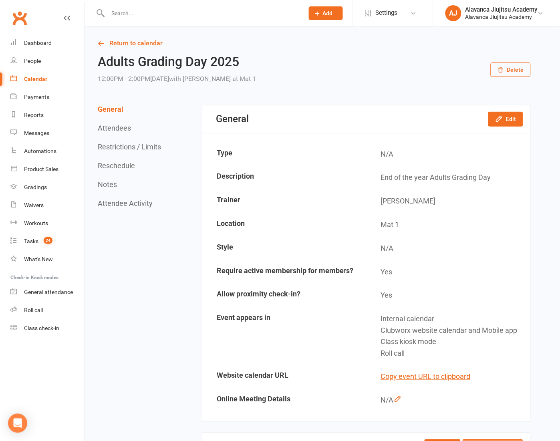
scroll to position [443, 0]
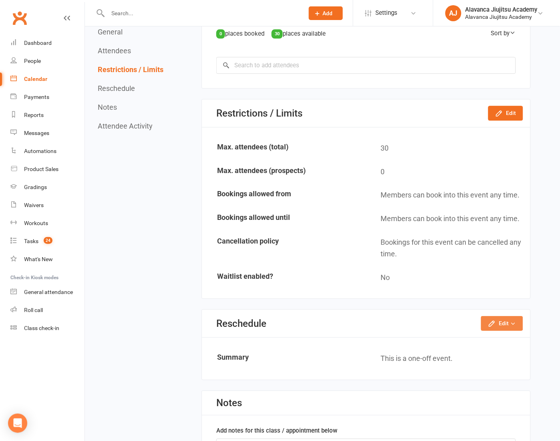
click at [506, 316] on button "Edit" at bounding box center [502, 323] width 42 height 14
click at [411, 301] on div "General Edit Type N/A Description End of the year Adults Grading Day Trainer [P…" at bounding box center [367, 120] width 330 height 916
click at [506, 99] on div "Restrictions / Limits Edit" at bounding box center [366, 113] width 329 height 28
click at [504, 106] on button "Edit" at bounding box center [506, 113] width 35 height 14
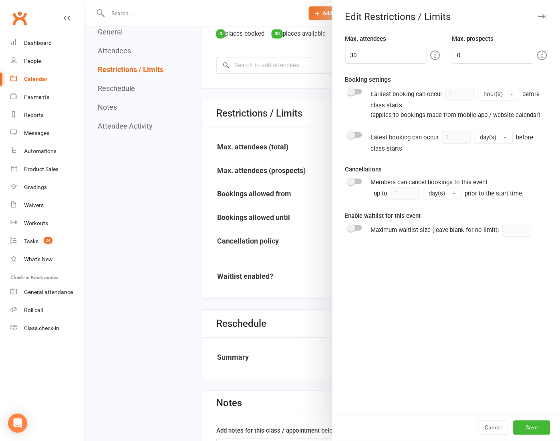
click at [303, 228] on div at bounding box center [322, 220] width 475 height 441
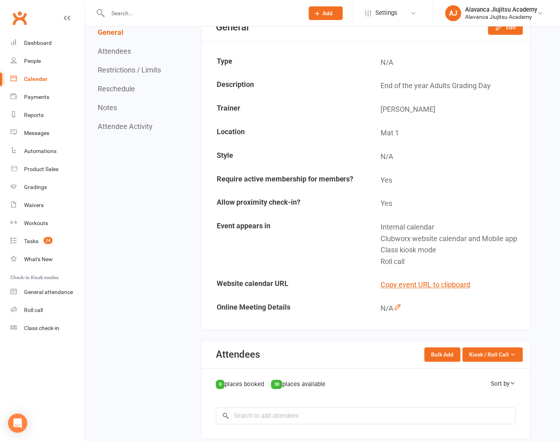
scroll to position [6, 0]
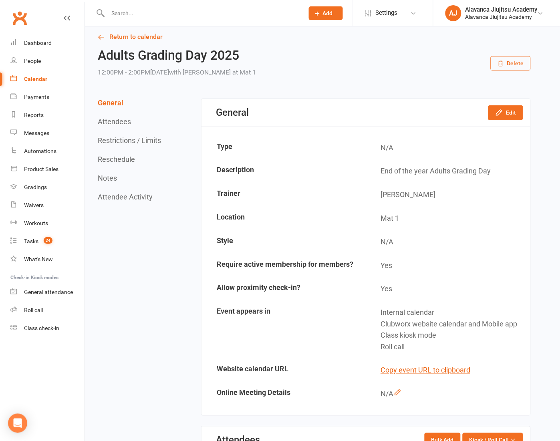
click at [506, 121] on div "General Edit" at bounding box center [366, 113] width 329 height 28
click at [510, 116] on button "Edit" at bounding box center [506, 112] width 35 height 14
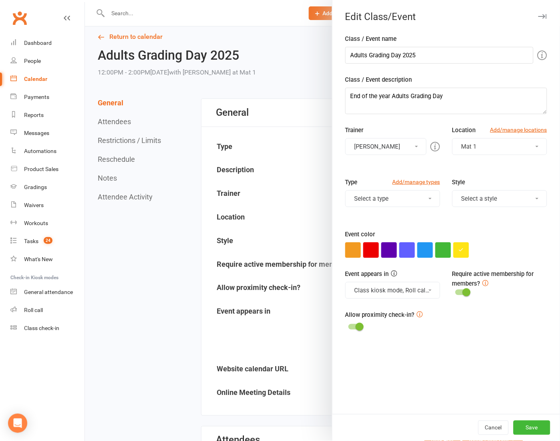
click at [464, 395] on div "Class / Event name Adults Grading Day 2025 Class / Event description End of the…" at bounding box center [447, 224] width 228 height 380
click at [374, 92] on textarea "End of the year Adults Grading Day" at bounding box center [447, 101] width 202 height 26
click at [541, 437] on div "Cancel Save" at bounding box center [447, 428] width 228 height 27
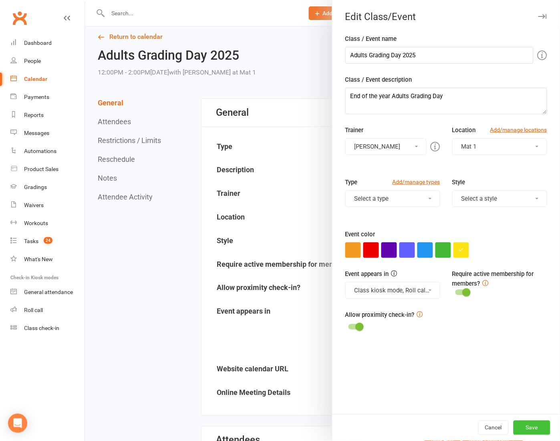
click at [532, 430] on button "Save" at bounding box center [532, 428] width 37 height 14
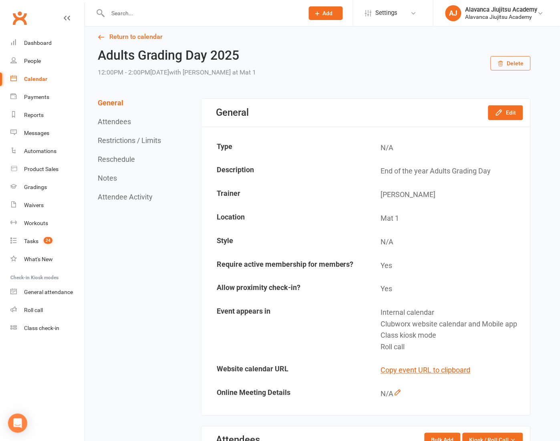
click at [504, 61] on icon "button" at bounding box center [501, 64] width 6 height 6
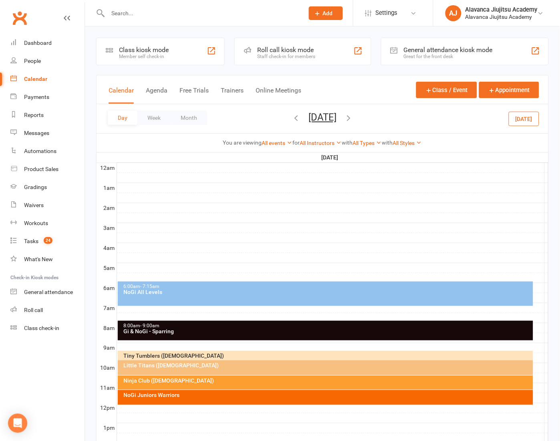
scroll to position [71, 0]
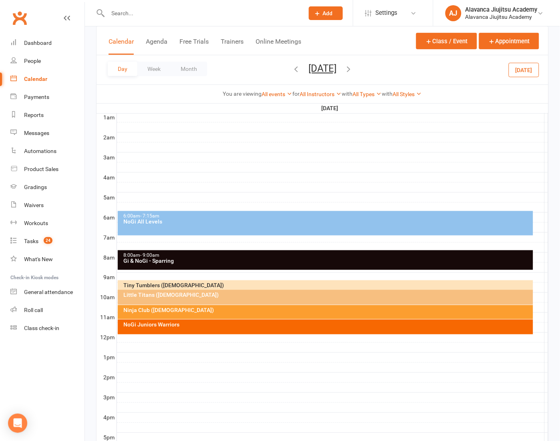
click at [158, 346] on div at bounding box center [333, 348] width 432 height 10
click at [156, 338] on button "Add Event" at bounding box center [153, 337] width 27 height 10
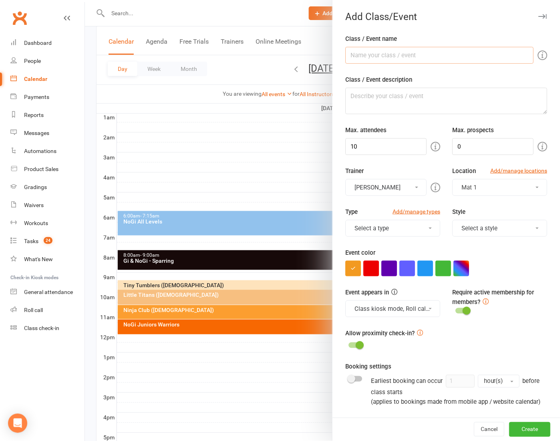
click at [403, 53] on input "Class / Event name" at bounding box center [440, 55] width 188 height 17
paste input "End of the year Adults Grading Day"
type input "End of the year Adults Grading Day"
click at [381, 96] on textarea "Class / Event description" at bounding box center [447, 101] width 202 height 26
paste textarea "End of the year Adults Grading Day"
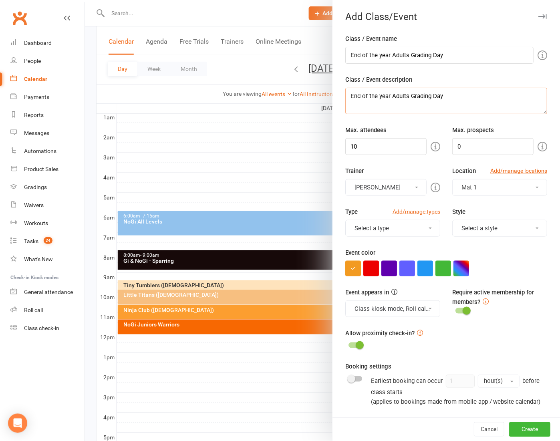
type textarea "End of the year Adults Grading Day"
drag, startPoint x: 389, startPoint y: 55, endPoint x: 309, endPoint y: 54, distance: 79.8
click at [85, 0] on new-event-schedule "Add Class/Event Class / Event name End of the year Adults Grading Day Class / E…" at bounding box center [85, 0] width 0 height 0
type input "Adults Grading Day"
click at [405, 97] on textarea "End of the year Adults Grading Day" at bounding box center [447, 101] width 202 height 26
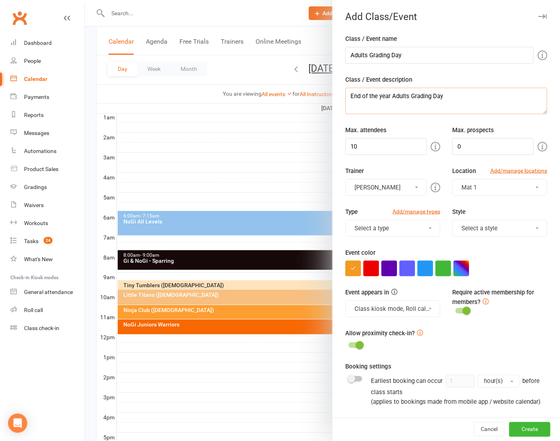
click at [405, 97] on textarea "End of the year Adults Grading Day" at bounding box center [447, 101] width 202 height 26
click at [371, 94] on textarea "End of the year Adults Grading Day" at bounding box center [447, 101] width 202 height 26
click at [368, 95] on textarea "End of year Adults Grading Day" at bounding box center [447, 101] width 202 height 26
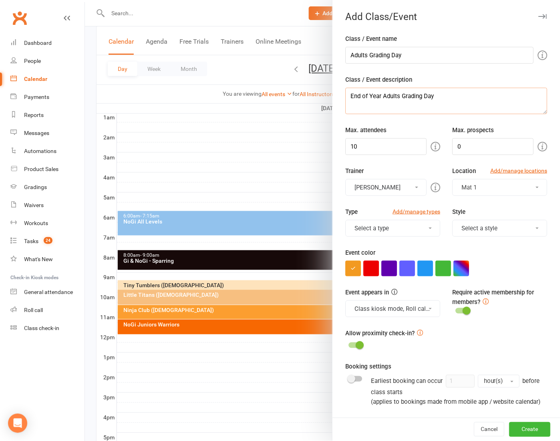
click at [475, 98] on textarea "End of Year Adults Grading Day" at bounding box center [447, 101] width 202 height 26
type textarea "End of Year Adults Grading Day 2025"
click at [463, 272] on button "button" at bounding box center [462, 269] width 16 height 16
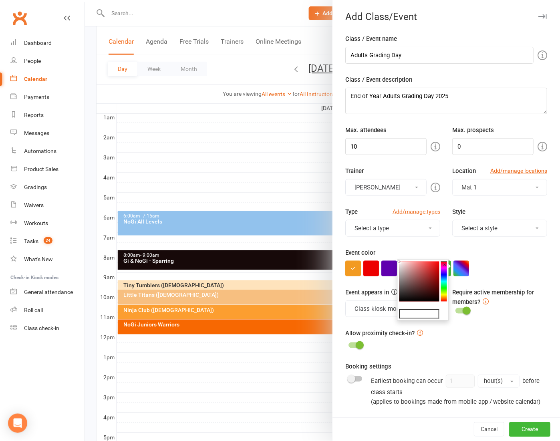
click at [445, 295] on colorpicker-hue at bounding box center [444, 282] width 6 height 40
click at [445, 296] on icon at bounding box center [444, 296] width 6 height 1
click at [437, 268] on colorpicker-saturation at bounding box center [420, 282] width 40 height 40
drag, startPoint x: 438, startPoint y: 268, endPoint x: 433, endPoint y: 263, distance: 6.8
click at [433, 264] on icon at bounding box center [432, 265] width 3 height 3
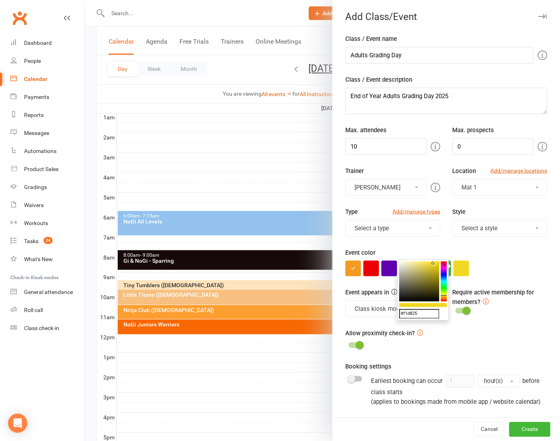
click at [434, 263] on icon at bounding box center [433, 263] width 3 height 3
click at [434, 262] on icon at bounding box center [434, 262] width 3 height 3
click at [447, 296] on icon at bounding box center [444, 296] width 6 height 1
type input "#fbd424"
click at [519, 329] on div "Allow proximity check-in?" at bounding box center [447, 340] width 202 height 22
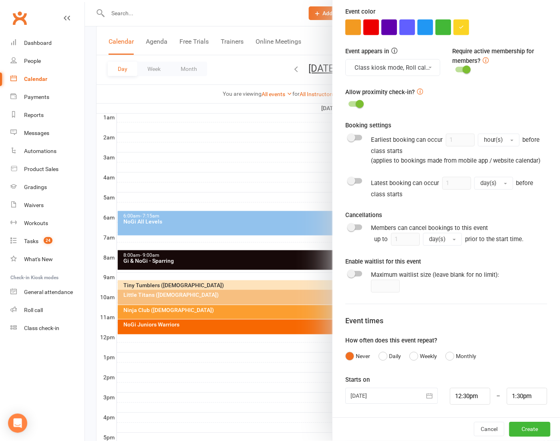
scroll to position [226, 0]
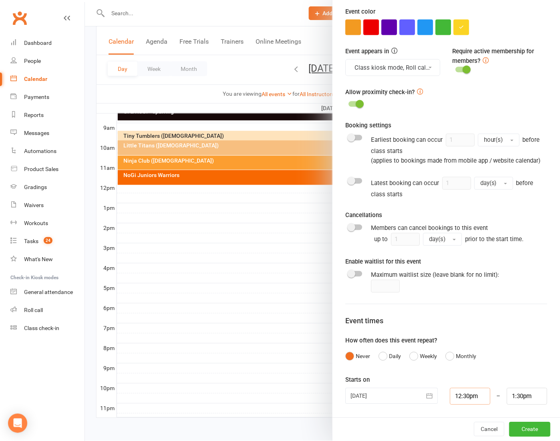
click at [457, 397] on input "12:30pm" at bounding box center [470, 396] width 40 height 17
click at [509, 399] on input "1:30pm" at bounding box center [527, 396] width 40 height 17
type input "2:30pm"
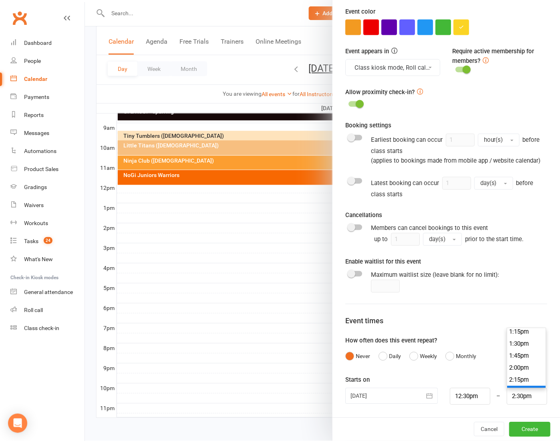
click at [522, 386] on li "2:30pm" at bounding box center [527, 392] width 38 height 12
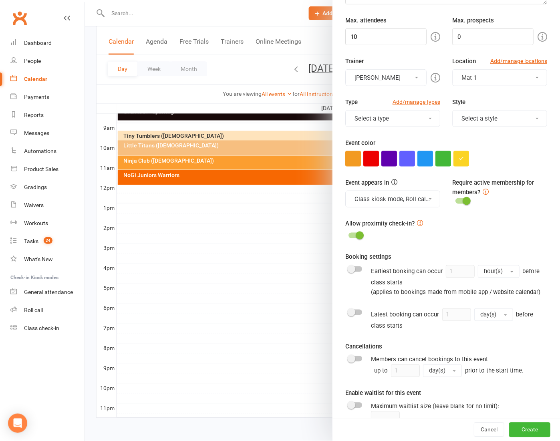
scroll to position [91, 0]
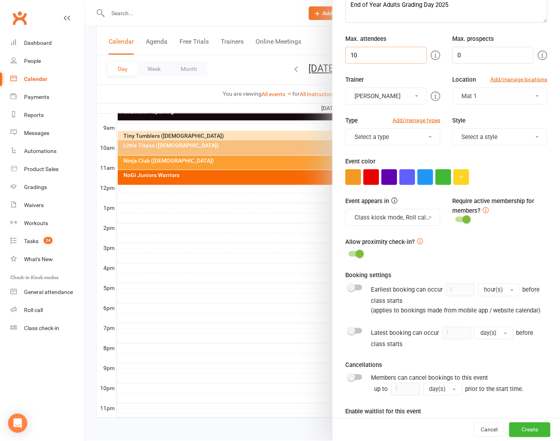
click at [378, 57] on input "10" at bounding box center [386, 55] width 81 height 17
type input "30"
click at [497, 249] on div "Allow proximity check-in?" at bounding box center [447, 248] width 202 height 22
click at [401, 129] on button "Select a type" at bounding box center [393, 137] width 95 height 17
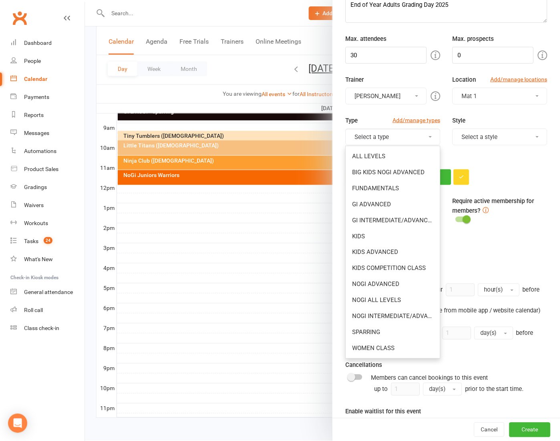
click at [514, 170] on div at bounding box center [447, 178] width 202 height 16
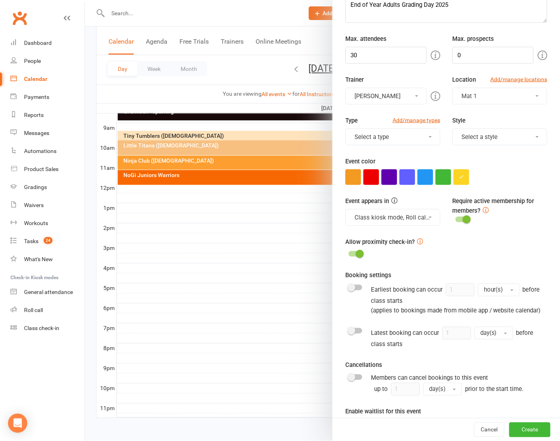
click at [494, 137] on button "Select a style" at bounding box center [500, 137] width 95 height 17
click at [493, 153] on link "Adults Jiujitsu" at bounding box center [500, 156] width 94 height 16
click at [527, 187] on form "Class / Event name Adults Grading Day Class / Event description End of Year Adu…" at bounding box center [447, 249] width 202 height 613
click at [394, 210] on button "Class kiosk mode, Roll call, Clubworx website calendar and Mobile app" at bounding box center [393, 217] width 95 height 17
click at [530, 228] on div "Event appears in Class kiosk mode, Roll call, Clubworx website calendar and Mob…" at bounding box center [447, 216] width 214 height 41
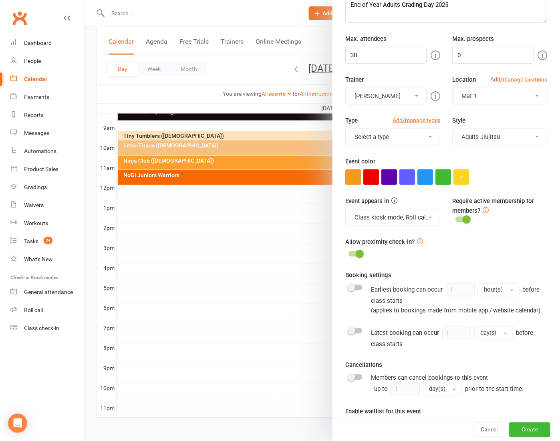
scroll to position [247, 0]
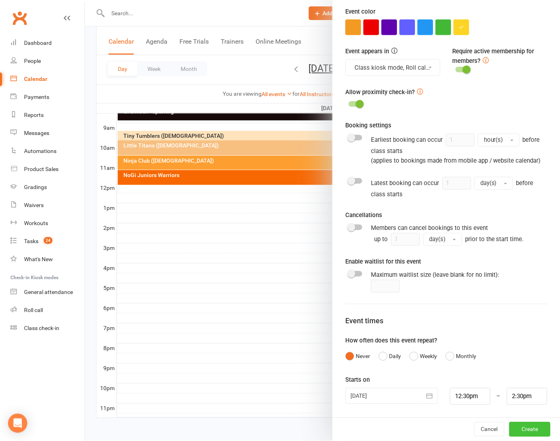
click at [516, 428] on button "Create" at bounding box center [530, 430] width 41 height 14
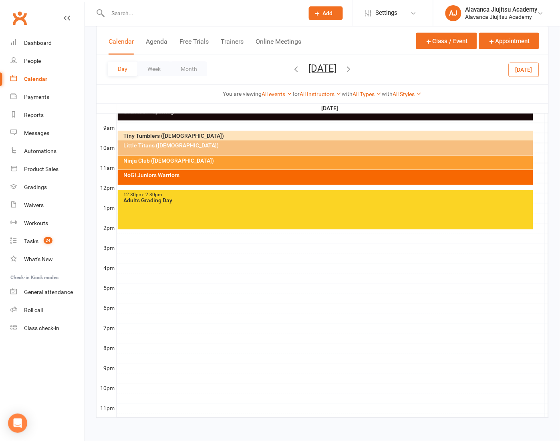
click at [322, 324] on div at bounding box center [333, 329] width 432 height 10
click at [170, 264] on div at bounding box center [333, 269] width 432 height 10
click at [198, 68] on button "Month" at bounding box center [189, 69] width 36 height 14
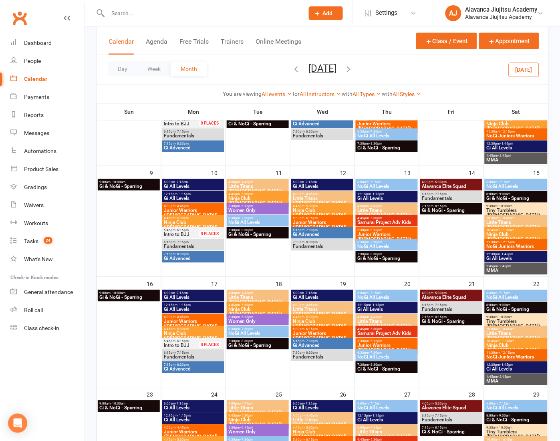
scroll to position [411, 0]
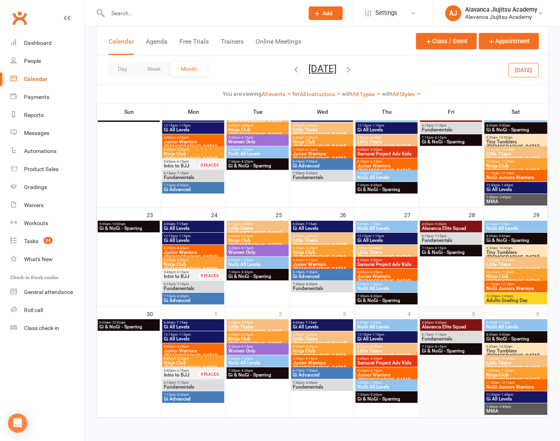
click at [452, 384] on div at bounding box center [452, 369] width 63 height 96
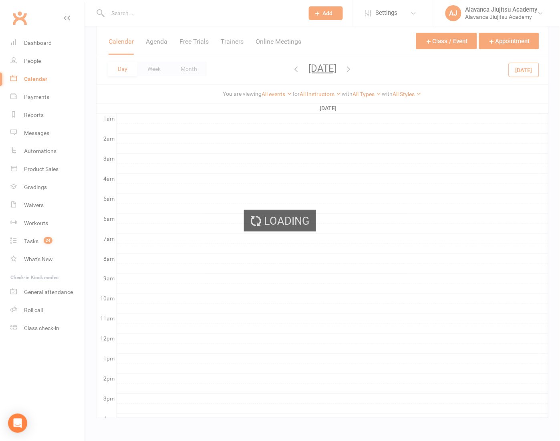
scroll to position [0, 0]
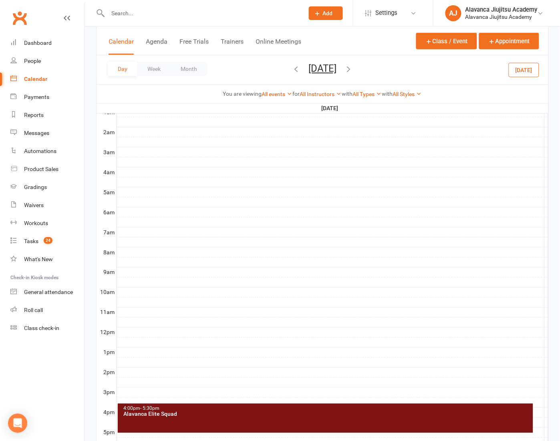
click at [354, 67] on icon "button" at bounding box center [349, 69] width 9 height 9
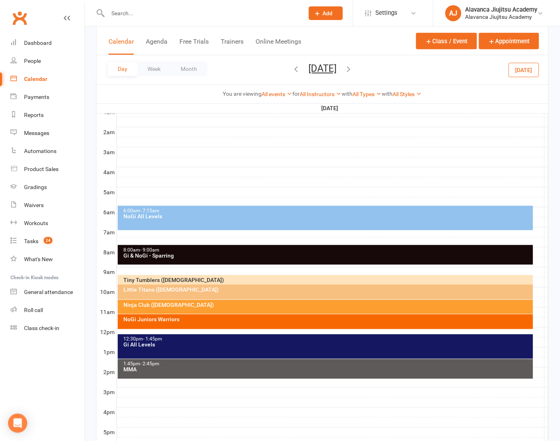
click at [503, 140] on div at bounding box center [333, 143] width 432 height 10
click at [174, 320] on div "NoGi Juniors Warriors" at bounding box center [327, 320] width 409 height 6
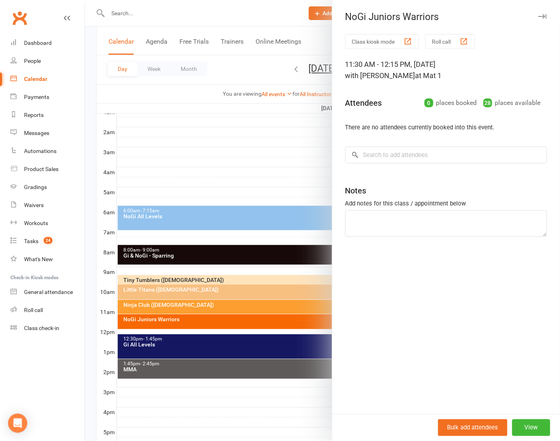
click at [541, 12] on div "NoGi Juniors Warriors" at bounding box center [447, 16] width 228 height 11
click at [539, 17] on icon "button" at bounding box center [543, 16] width 8 height 5
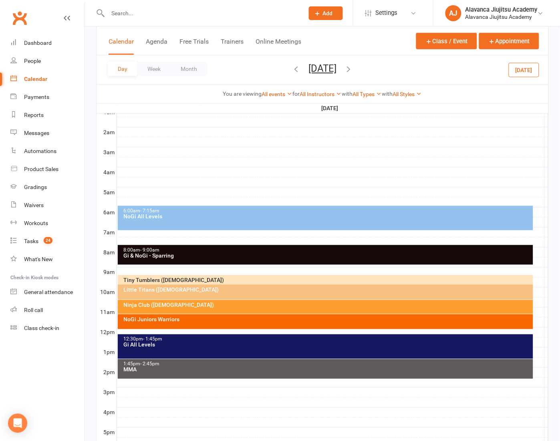
click at [209, 281] on div "Tiny Tumblers ([DEMOGRAPHIC_DATA])" at bounding box center [327, 281] width 409 height 6
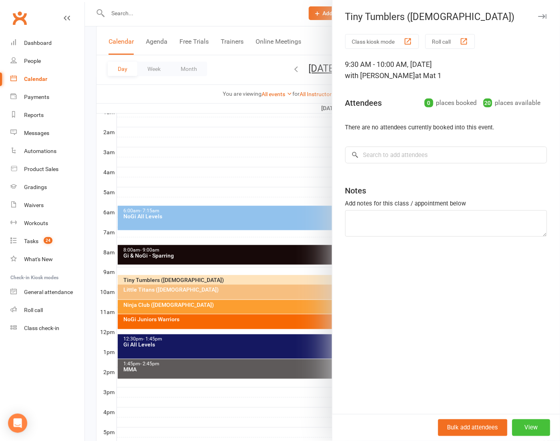
click at [533, 424] on button "View" at bounding box center [532, 428] width 38 height 17
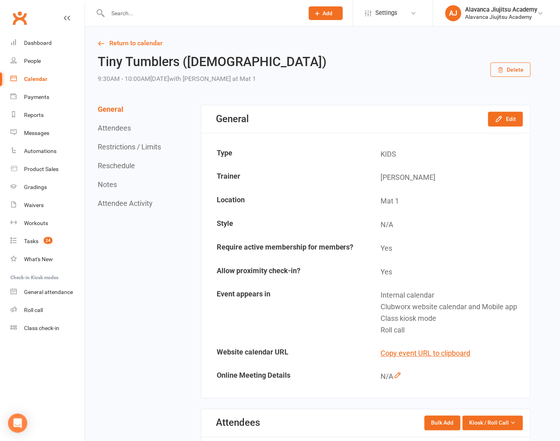
click at [522, 71] on button "Delete" at bounding box center [511, 70] width 40 height 14
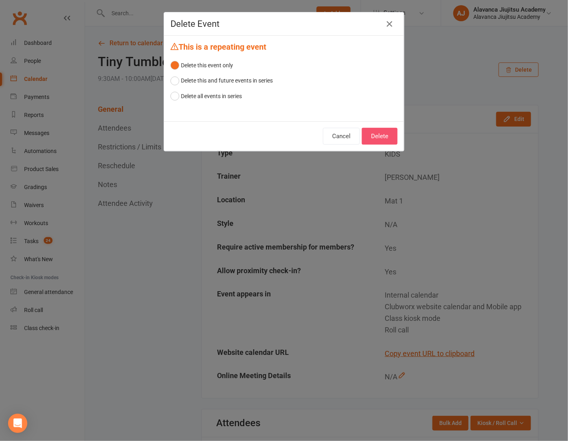
click at [392, 140] on button "Delete" at bounding box center [380, 136] width 36 height 17
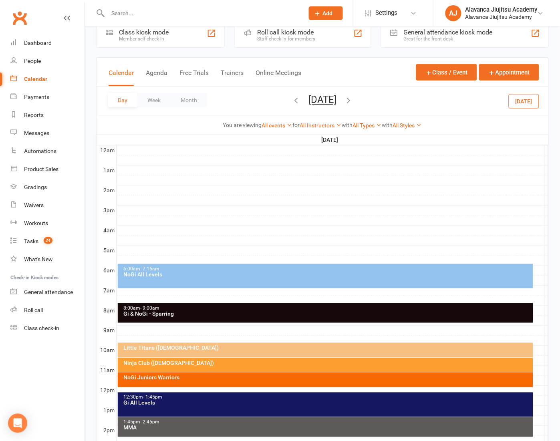
scroll to position [66, 0]
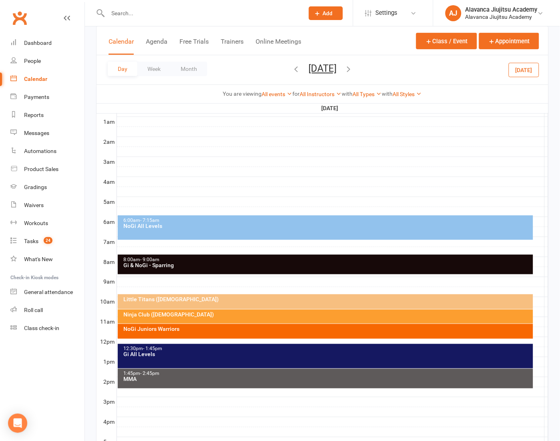
click at [195, 299] on div "Little Titans ([DEMOGRAPHIC_DATA])" at bounding box center [327, 300] width 409 height 6
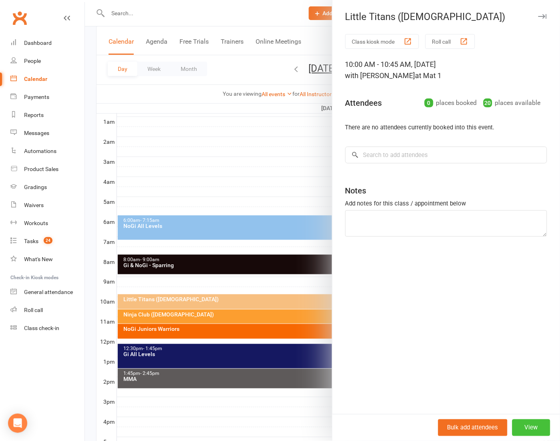
click at [535, 429] on button "View" at bounding box center [532, 428] width 38 height 17
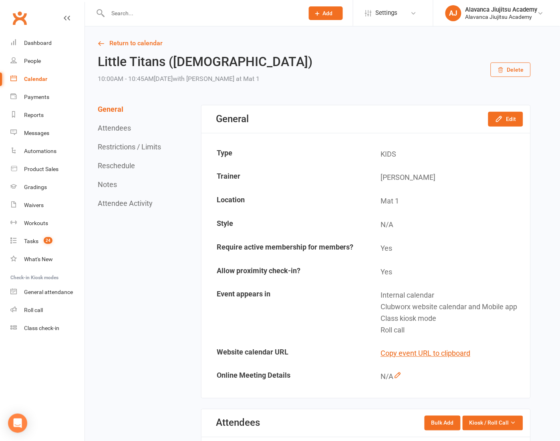
click at [517, 71] on button "Delete" at bounding box center [511, 70] width 40 height 14
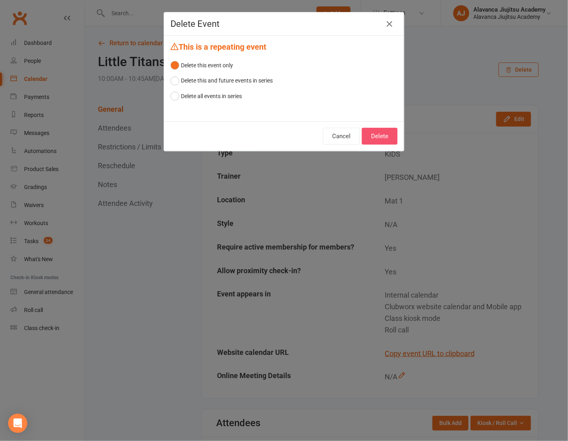
click at [384, 141] on button "Delete" at bounding box center [380, 136] width 36 height 17
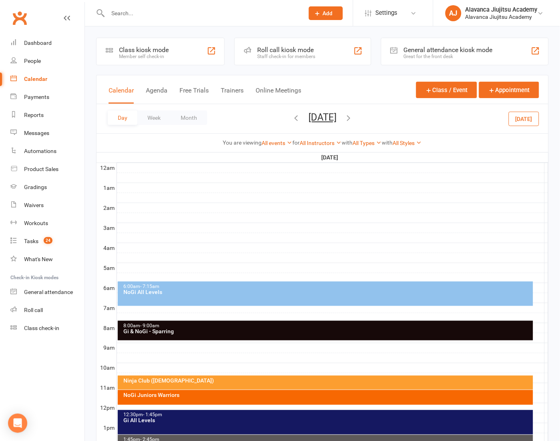
scroll to position [79, 0]
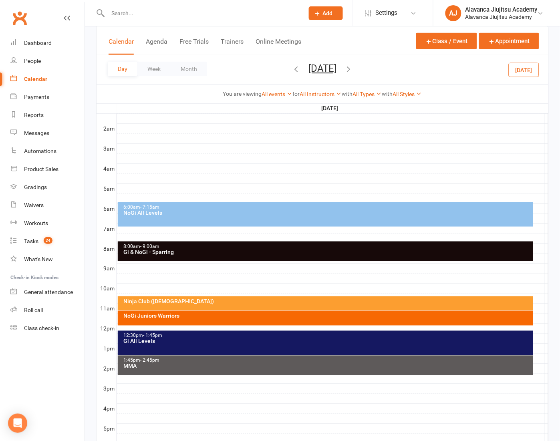
click at [258, 303] on div "Ninja Club ([DEMOGRAPHIC_DATA])" at bounding box center [327, 302] width 409 height 6
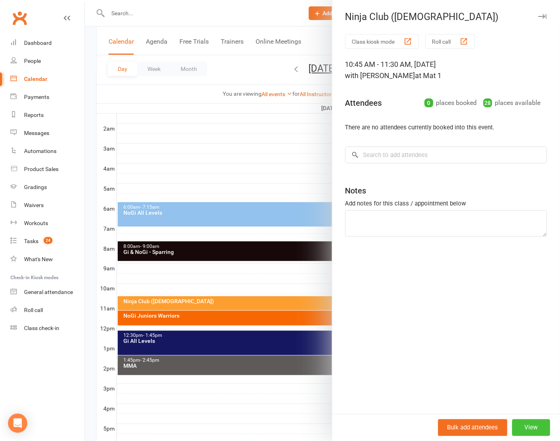
click at [536, 432] on button "View" at bounding box center [532, 428] width 38 height 17
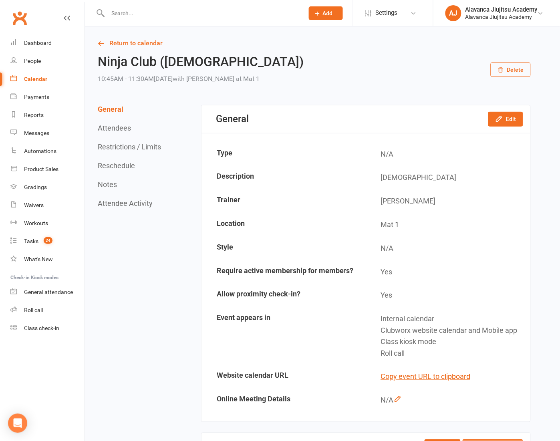
click at [511, 70] on button "Delete" at bounding box center [511, 70] width 40 height 14
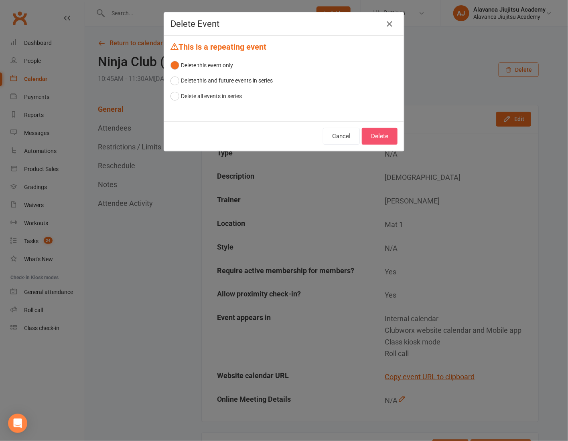
click at [376, 134] on button "Delete" at bounding box center [380, 136] width 36 height 17
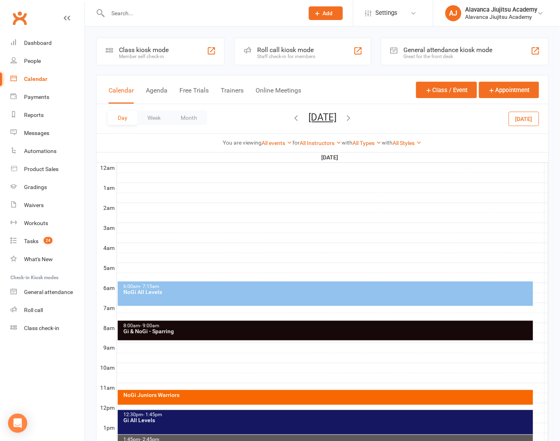
scroll to position [79, 0]
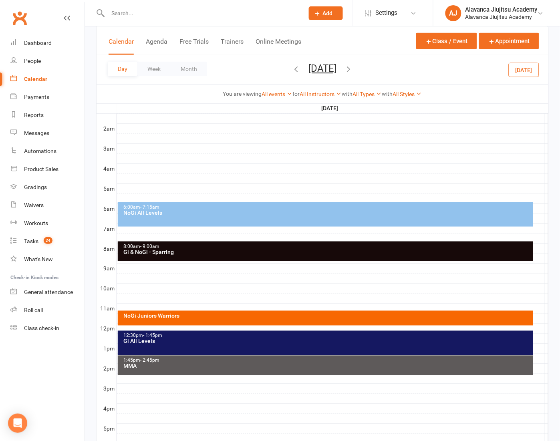
click at [210, 320] on div "NoGi Juniors Warriors" at bounding box center [326, 318] width 416 height 15
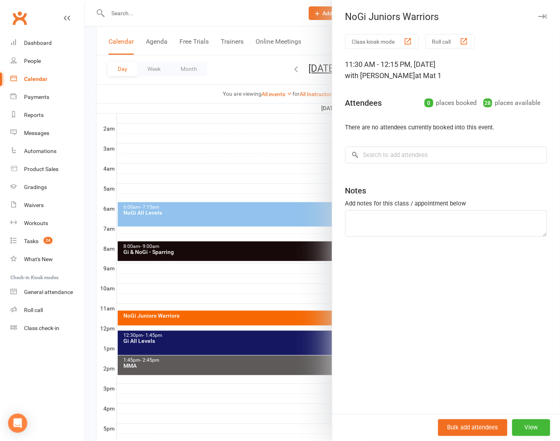
click at [538, 12] on button "button" at bounding box center [543, 17] width 10 height 10
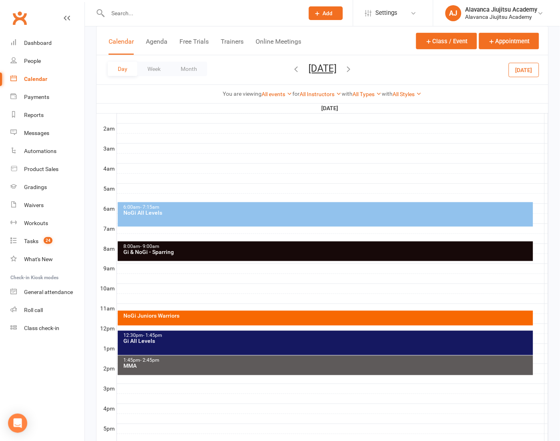
click at [207, 321] on div "NoGi Juniors Warriors" at bounding box center [326, 318] width 416 height 15
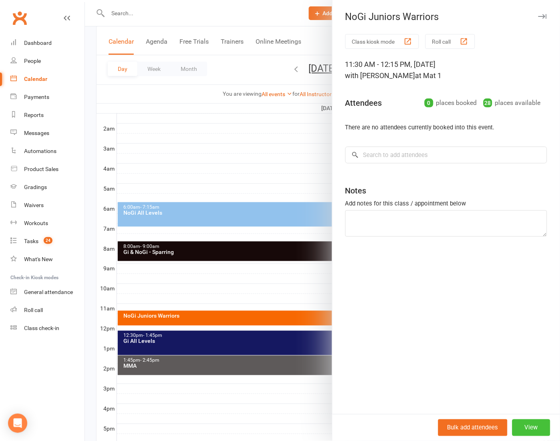
click at [529, 423] on button "View" at bounding box center [532, 428] width 38 height 17
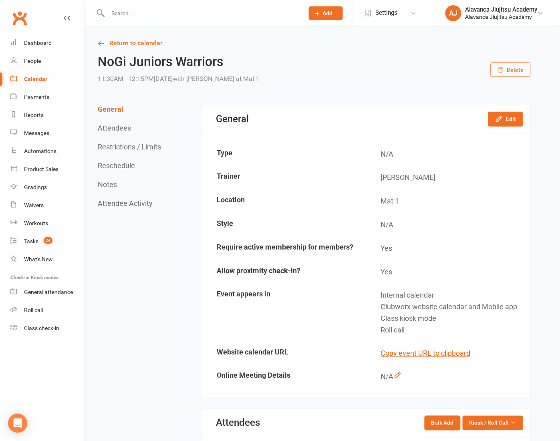
click at [506, 70] on button "Delete" at bounding box center [511, 70] width 40 height 14
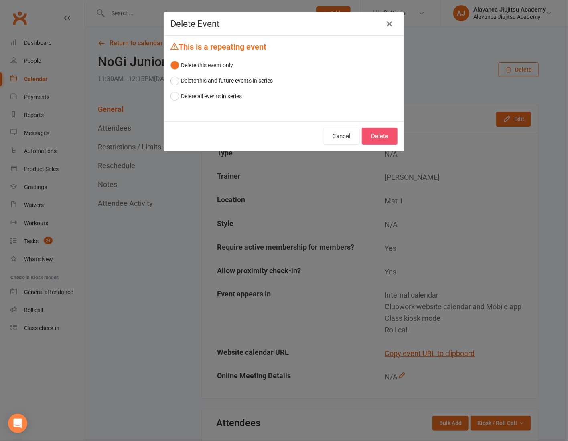
click at [388, 138] on button "Delete" at bounding box center [380, 136] width 36 height 17
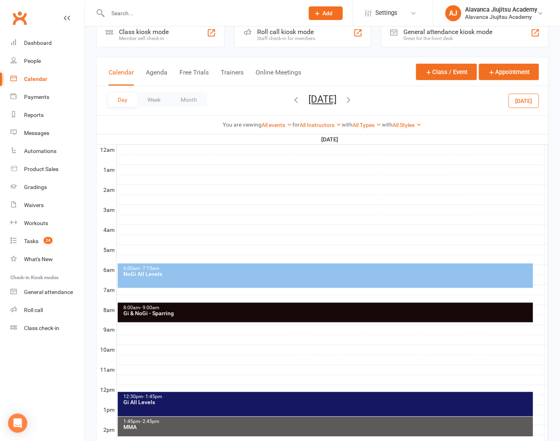
scroll to position [67, 0]
